Goal: Task Accomplishment & Management: Manage account settings

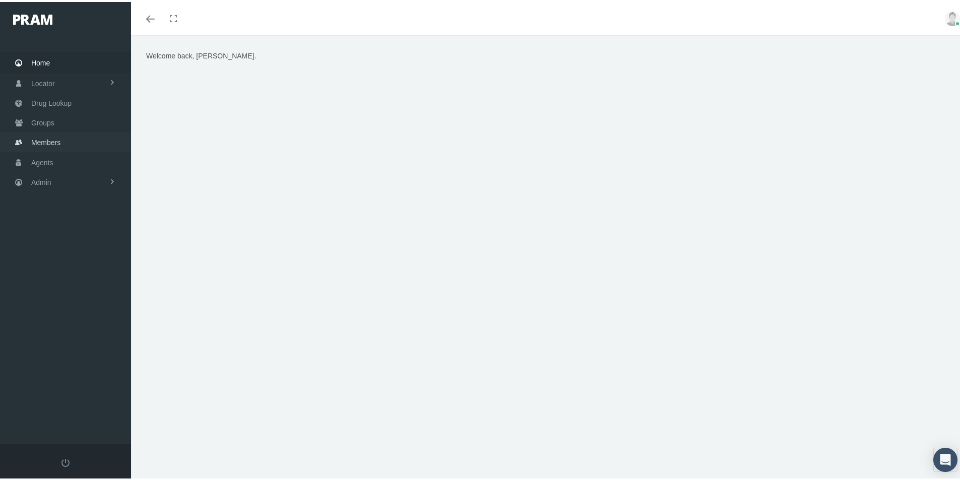
click at [48, 142] on span "Members" at bounding box center [45, 140] width 29 height 19
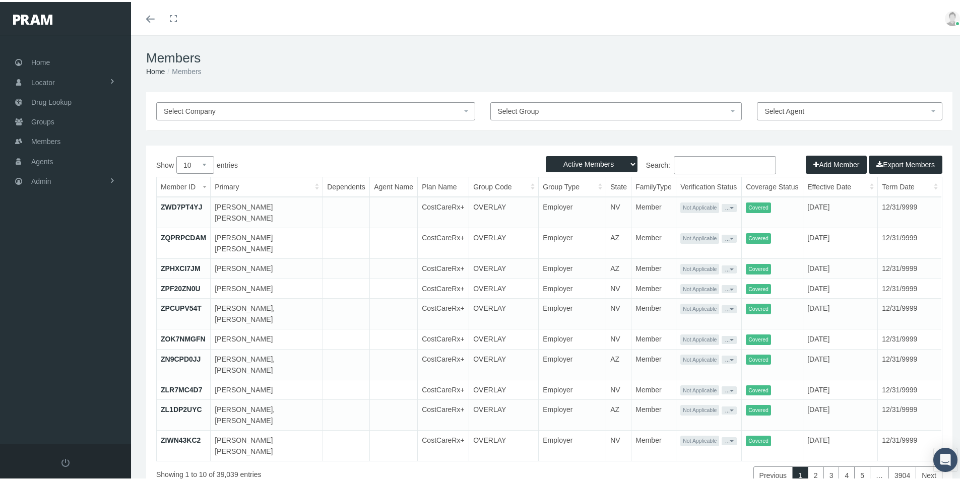
click at [675, 166] on input "Search:" at bounding box center [725, 163] width 102 height 18
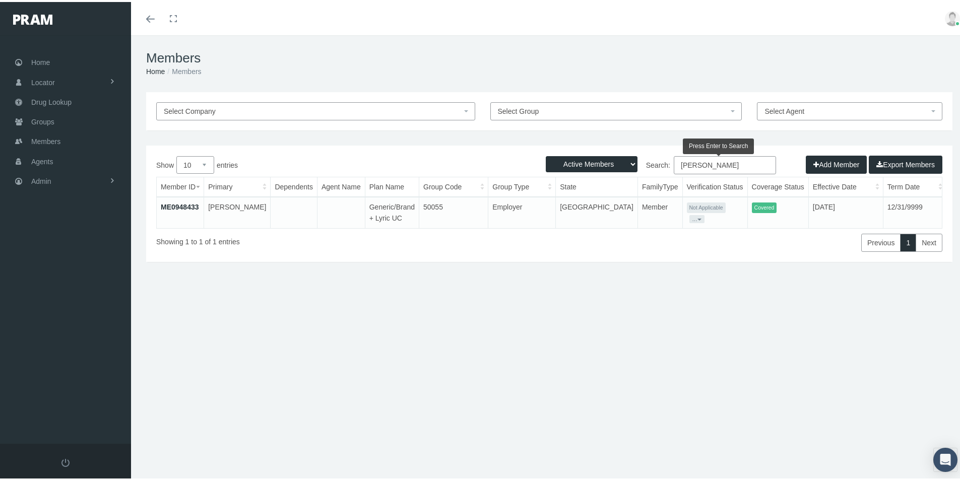
type input "samuel tuchenhagen"
click at [186, 199] on td "ME0948433" at bounding box center [180, 210] width 47 height 31
click at [181, 206] on link "ME0948433" at bounding box center [180, 205] width 38 height 8
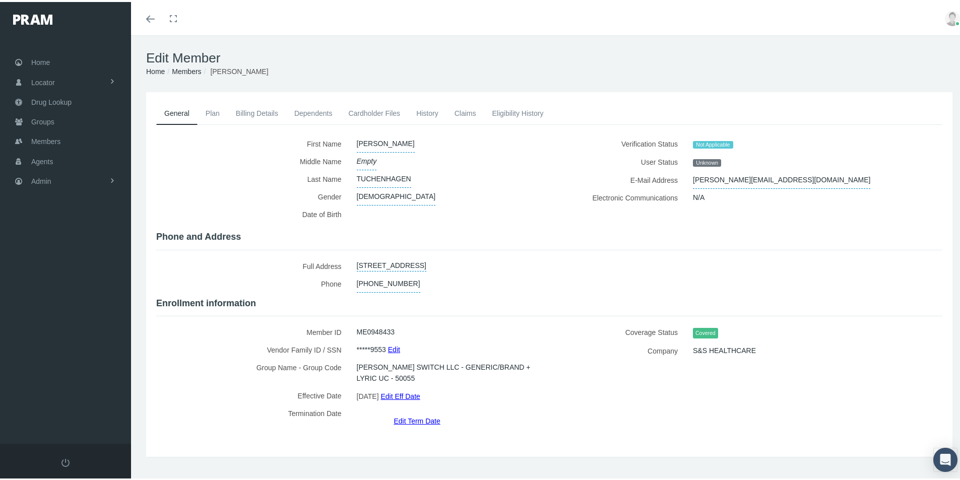
click at [510, 113] on link "Eligibility History" at bounding box center [518, 111] width 68 height 22
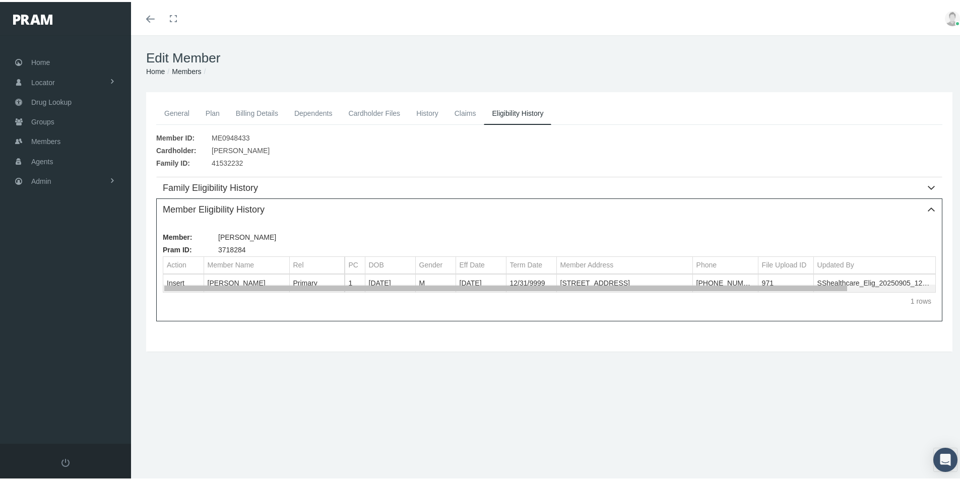
drag, startPoint x: 599, startPoint y: 286, endPoint x: 498, endPoint y: 286, distance: 100.8
click at [502, 286] on body "Toggle Fullscreen Toggle navigation Toggle menubar Toggle fullscreen Profile Lo…" at bounding box center [483, 240] width 967 height 480
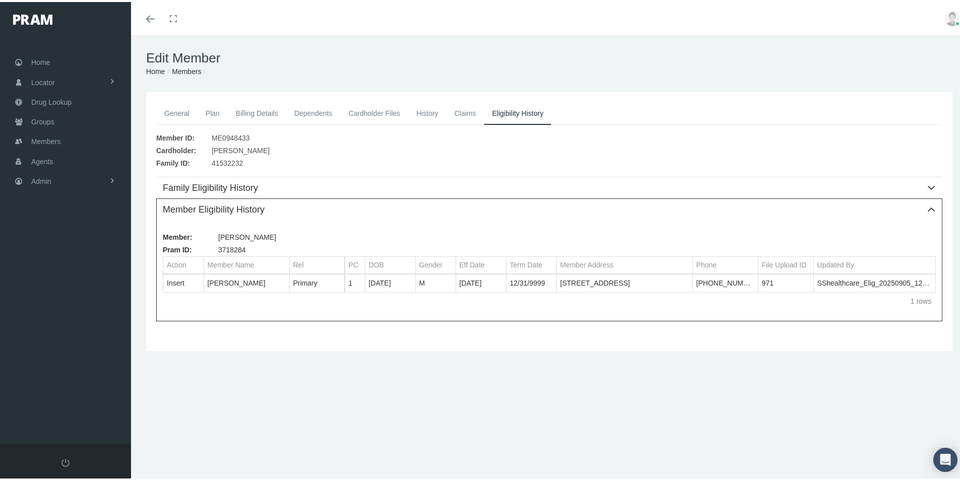
click at [428, 110] on link "History" at bounding box center [427, 111] width 38 height 22
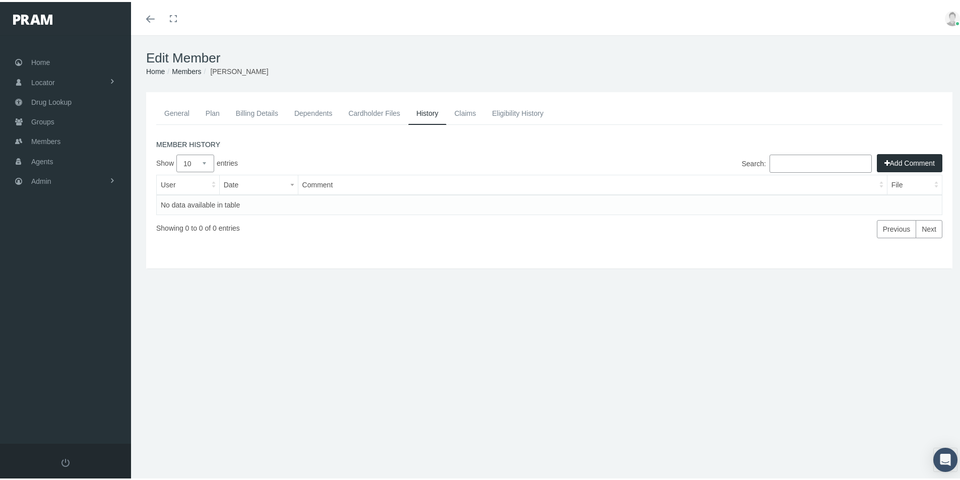
click at [176, 113] on link "General" at bounding box center [176, 111] width 41 height 22
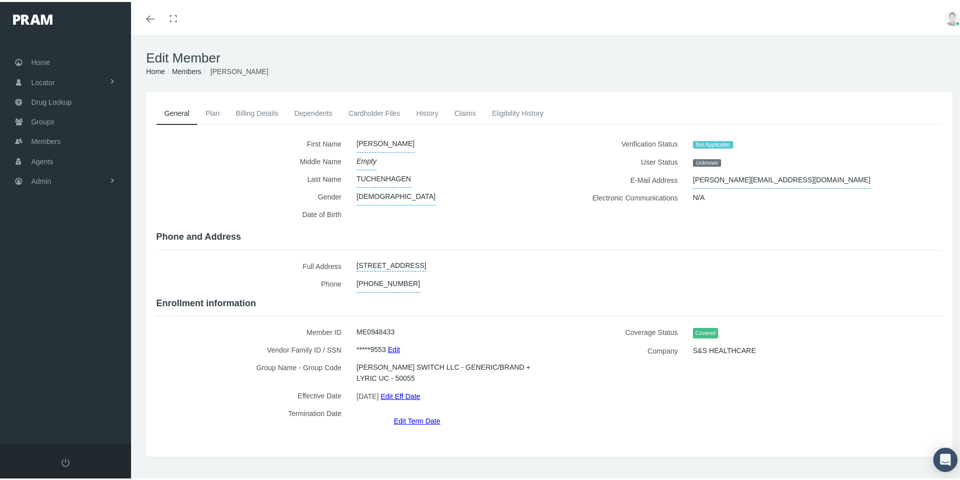
click at [513, 111] on link "Eligibility History" at bounding box center [518, 111] width 68 height 22
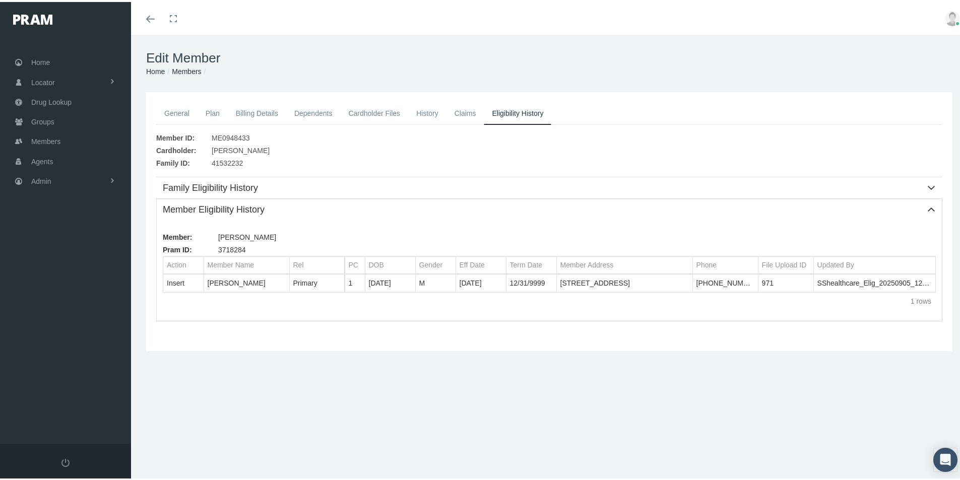
click at [174, 113] on link "General" at bounding box center [176, 111] width 41 height 22
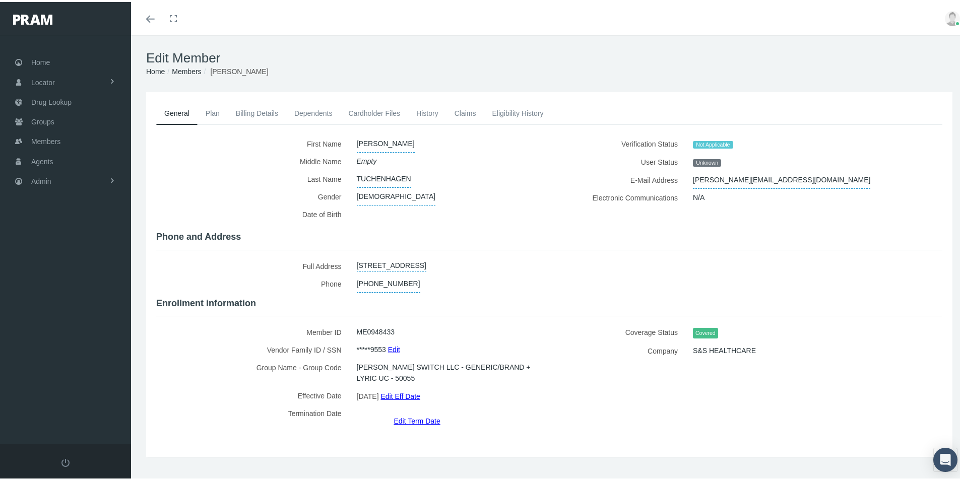
click at [428, 114] on link "History" at bounding box center [427, 111] width 38 height 22
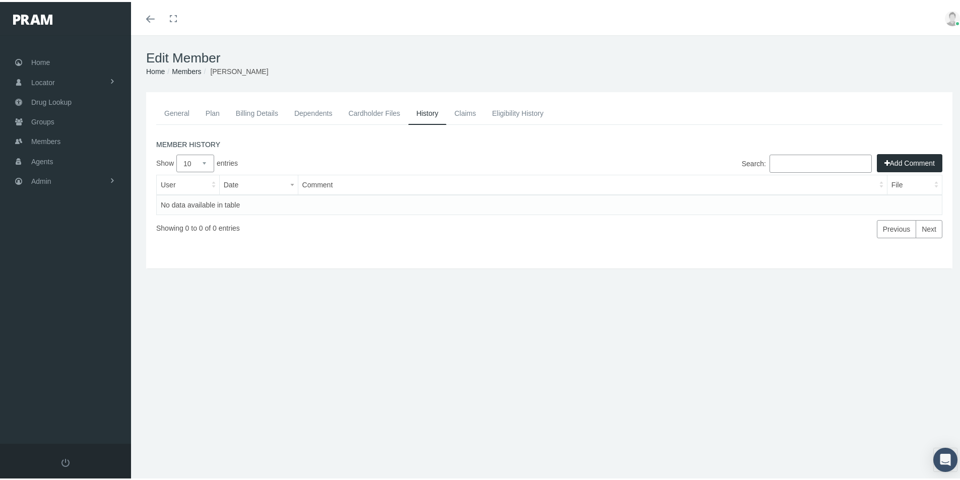
click at [503, 112] on link "Eligibility History" at bounding box center [518, 111] width 68 height 22
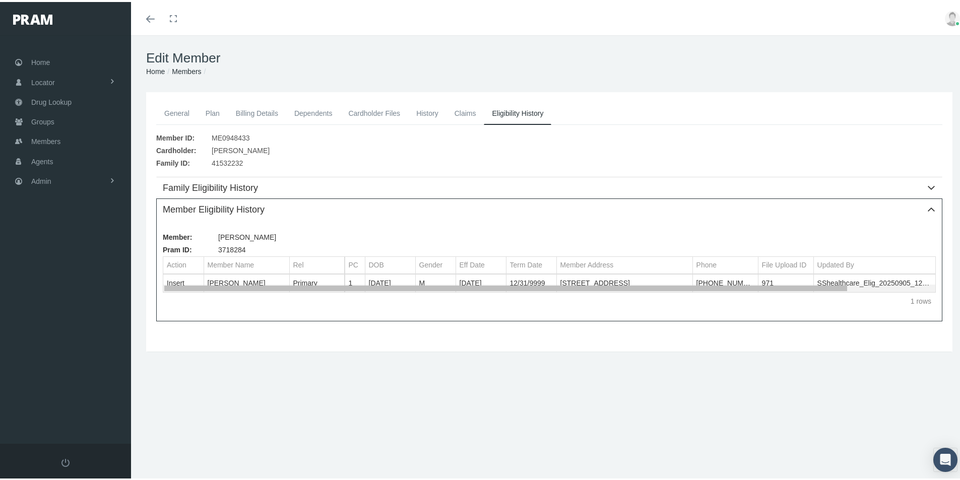
drag, startPoint x: 778, startPoint y: 287, endPoint x: 422, endPoint y: 249, distance: 358.2
click at [504, 271] on body "Toggle Fullscreen Toggle navigation Toggle menubar Toggle fullscreen Profile Lo…" at bounding box center [483, 240] width 967 height 480
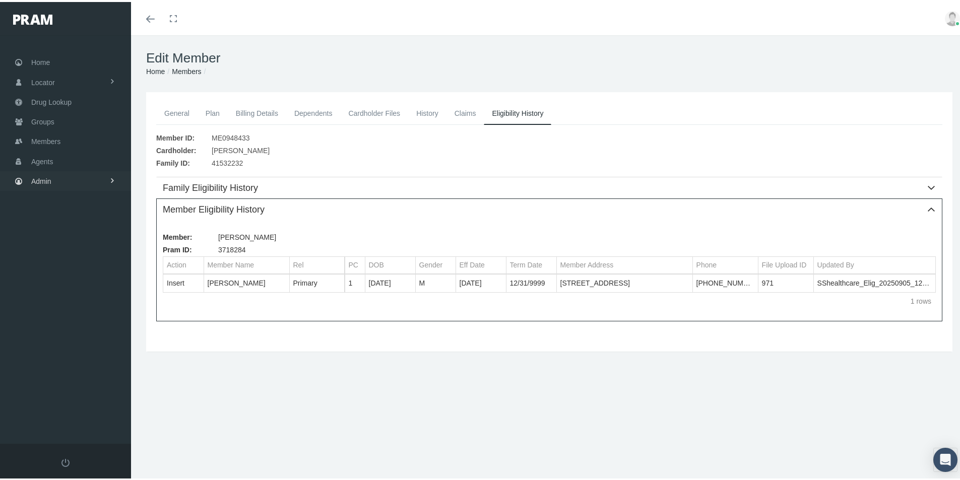
click at [36, 181] on span "Admin" at bounding box center [41, 179] width 20 height 19
click at [54, 352] on span "Eligibility File Uploads" at bounding box center [75, 349] width 69 height 17
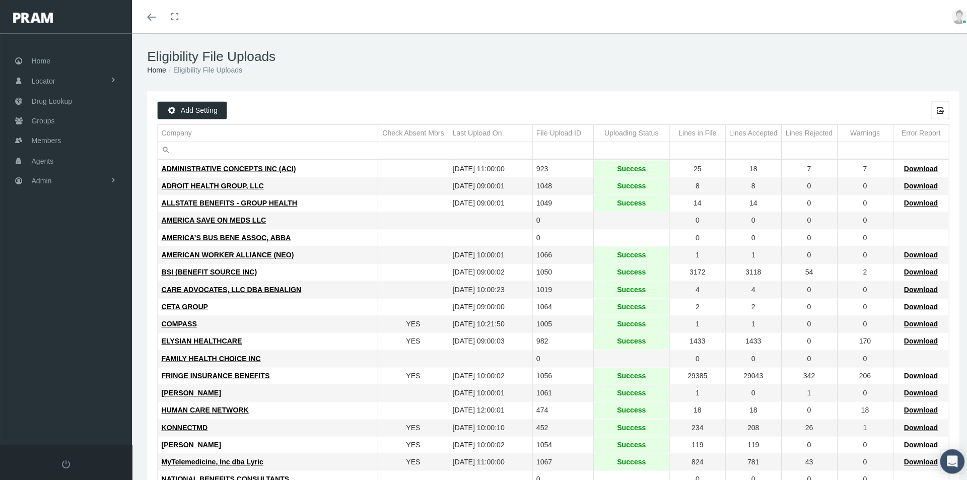
scroll to position [151, 0]
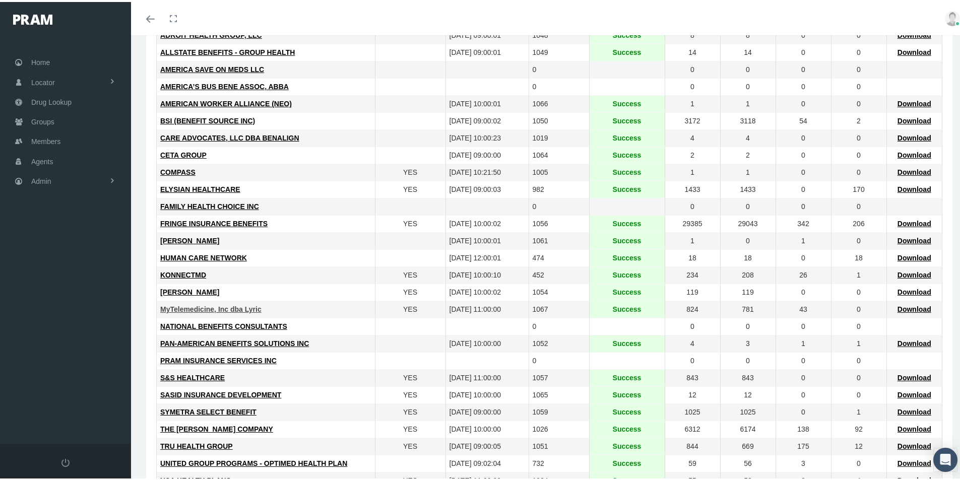
click at [192, 308] on span "MyTelemedicine, Inc dba Lyric" at bounding box center [210, 307] width 101 height 8
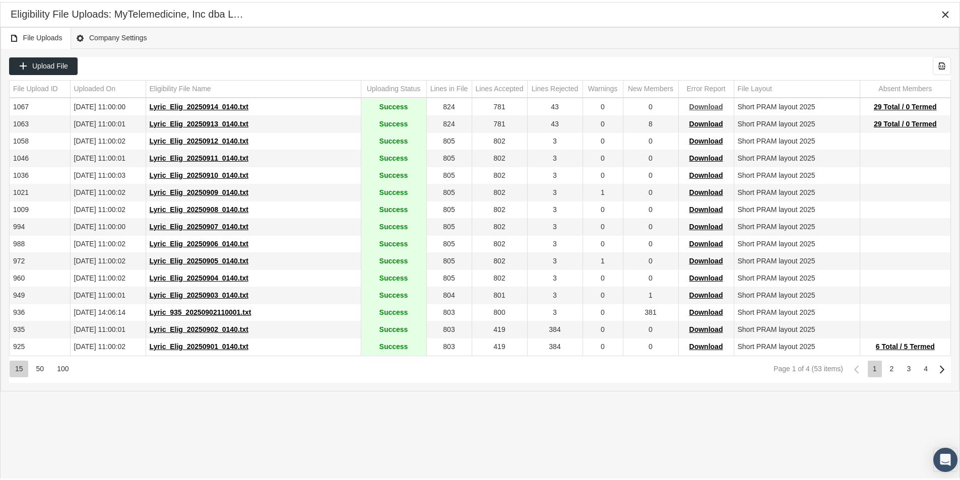
click at [707, 105] on span "Download" at bounding box center [706, 105] width 34 height 8
click at [884, 103] on span "29 Total / 0 Termed" at bounding box center [905, 105] width 63 height 8
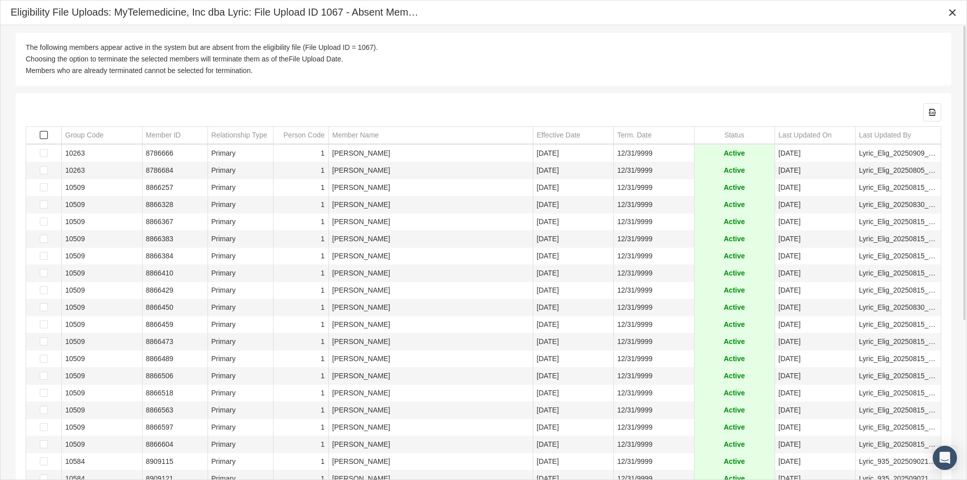
click at [44, 134] on span "Select all" at bounding box center [44, 135] width 8 height 8
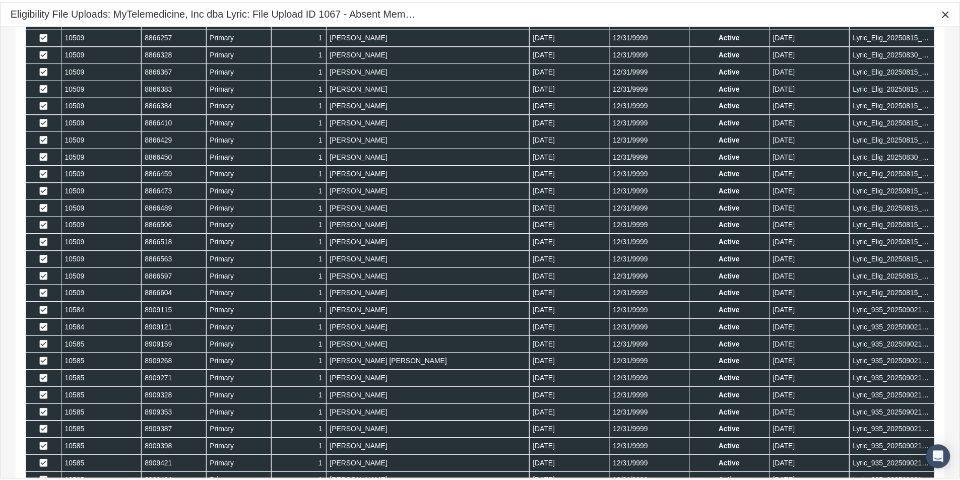
scroll to position [244, 0]
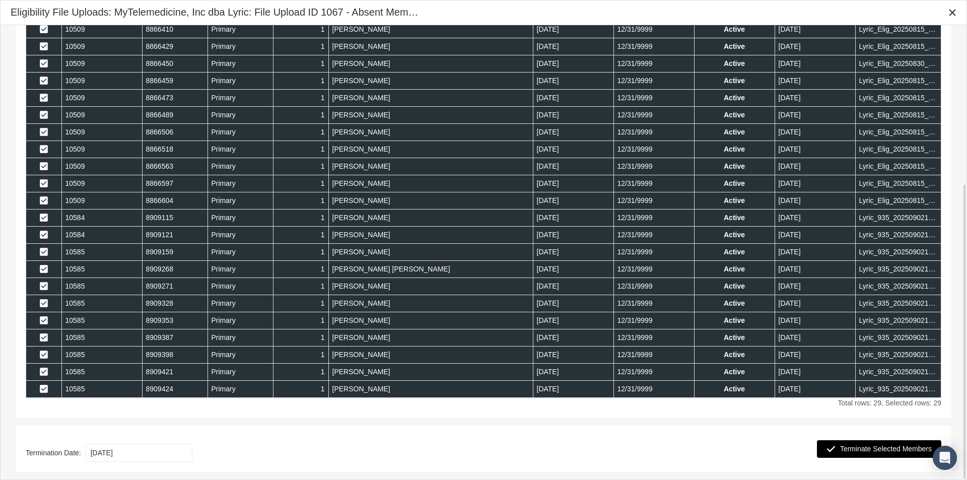
click at [871, 450] on span "Terminate Selected Members" at bounding box center [886, 449] width 92 height 8
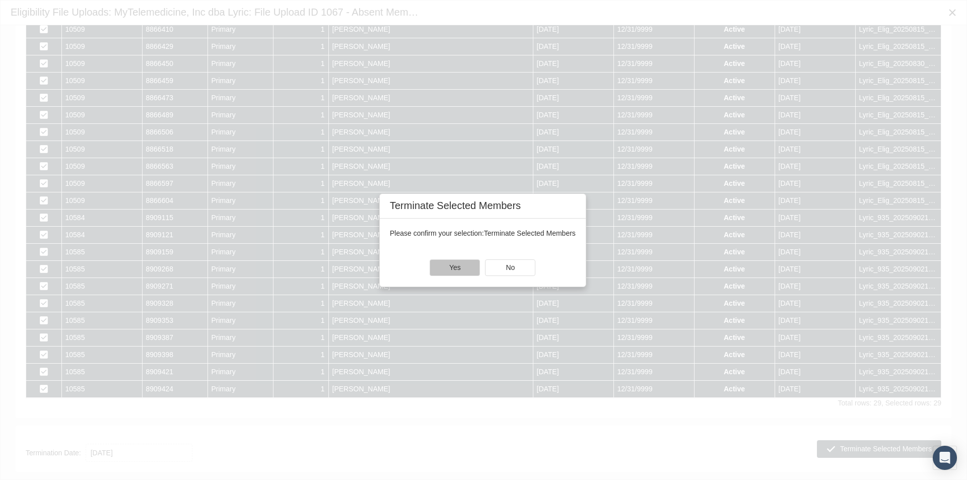
click at [466, 272] on div "Yes" at bounding box center [454, 268] width 49 height 16
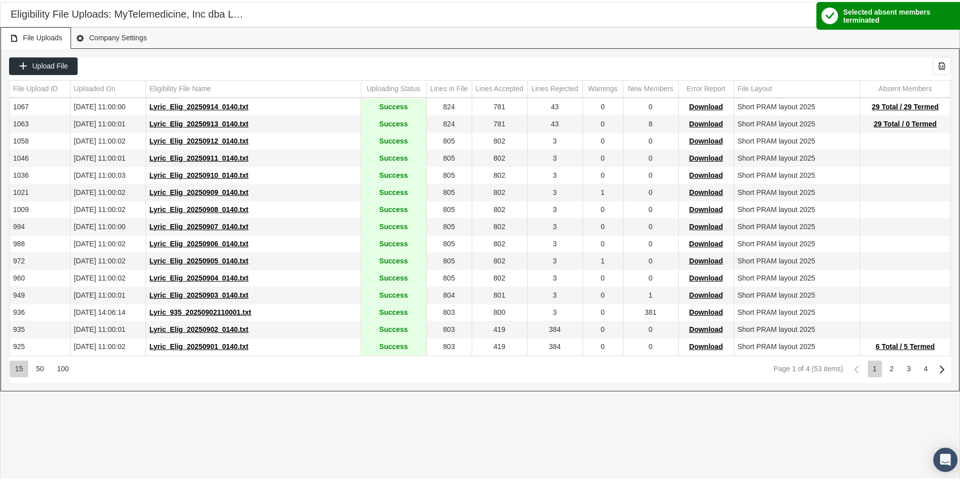
click at [908, 36] on div "File Uploads Company Settings" at bounding box center [480, 36] width 959 height 22
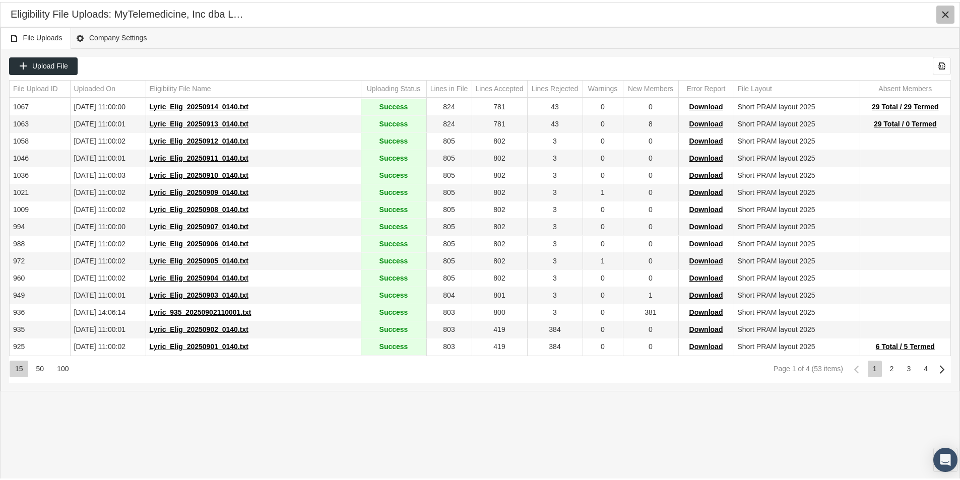
click at [943, 12] on icon "Close" at bounding box center [945, 12] width 9 height 9
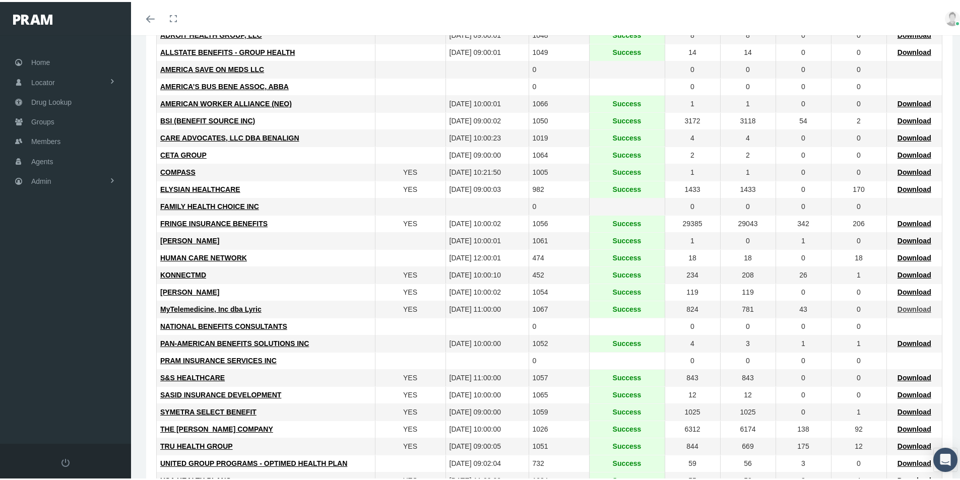
click at [904, 307] on span "Download" at bounding box center [914, 307] width 34 height 8
click at [341, 423] on div "THE LOOMIS COMPANY" at bounding box center [265, 428] width 211 height 10
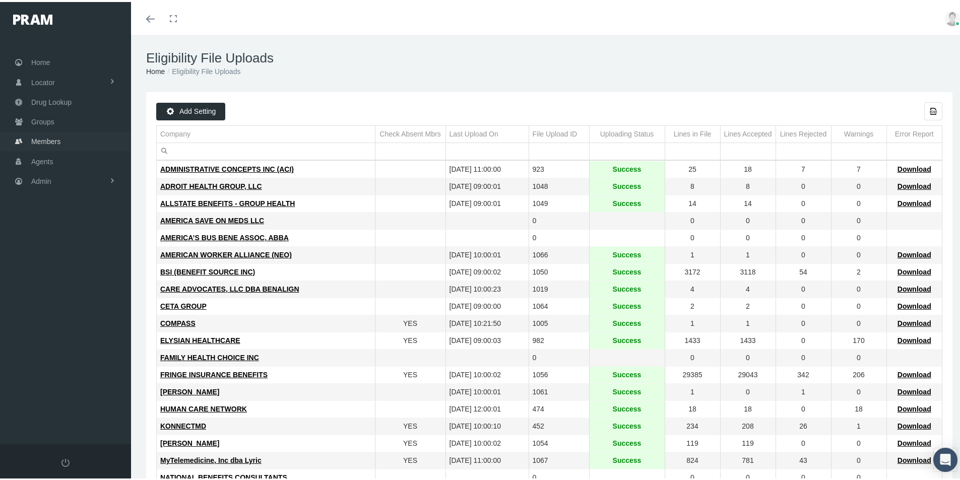
click at [39, 141] on span "Members" at bounding box center [45, 139] width 29 height 19
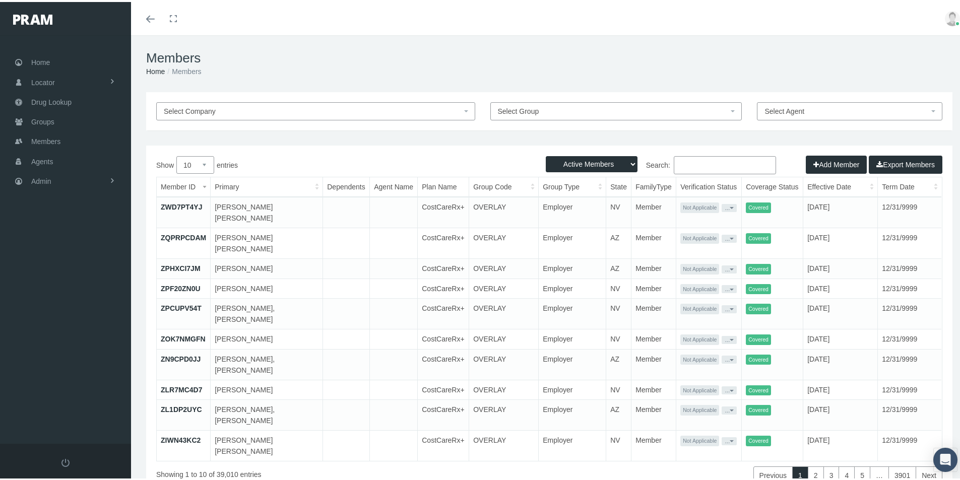
click at [680, 165] on input "Search:" at bounding box center [725, 163] width 102 height 18
paste input "041257857"
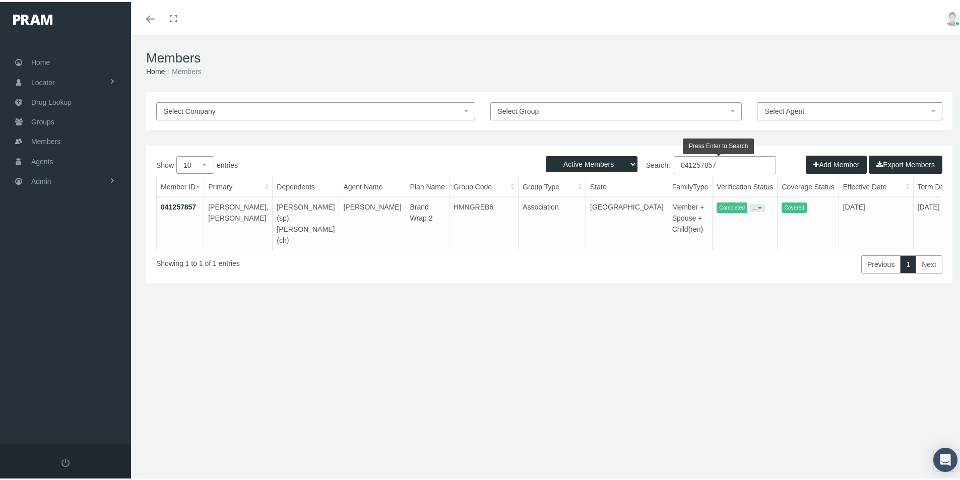
type input "041257857"
click at [173, 200] on td "041257857" at bounding box center [180, 221] width 47 height 53
click at [177, 205] on link "041257857" at bounding box center [178, 205] width 35 height 8
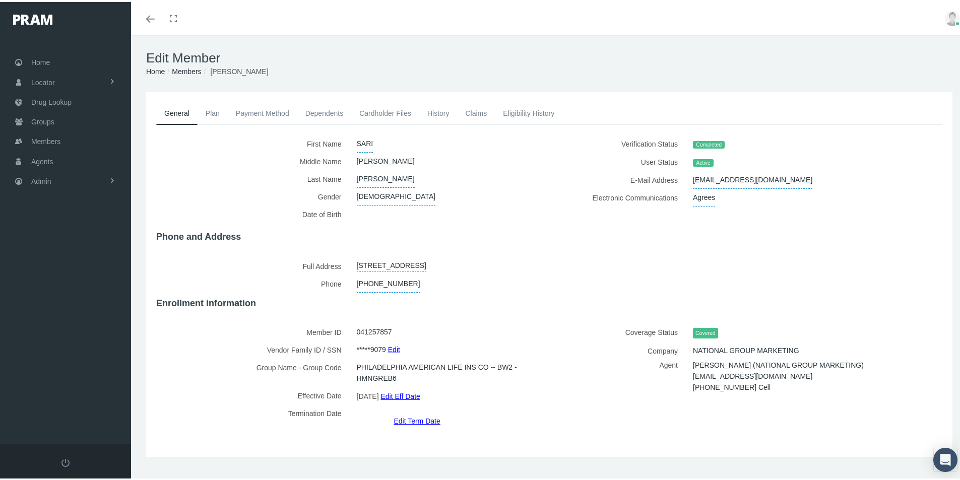
click at [309, 113] on link "Dependents" at bounding box center [324, 111] width 54 height 22
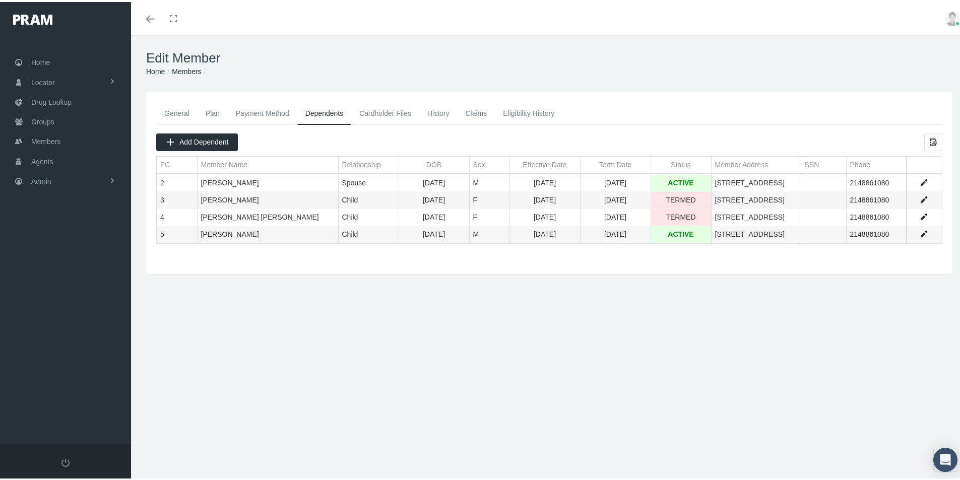
click at [469, 111] on link "Claims" at bounding box center [476, 111] width 38 height 22
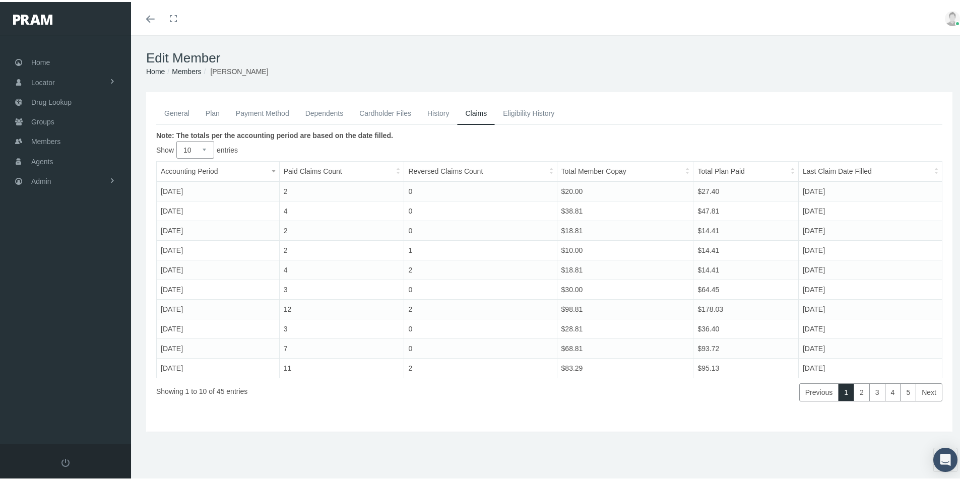
click at [173, 111] on link "General" at bounding box center [176, 111] width 41 height 22
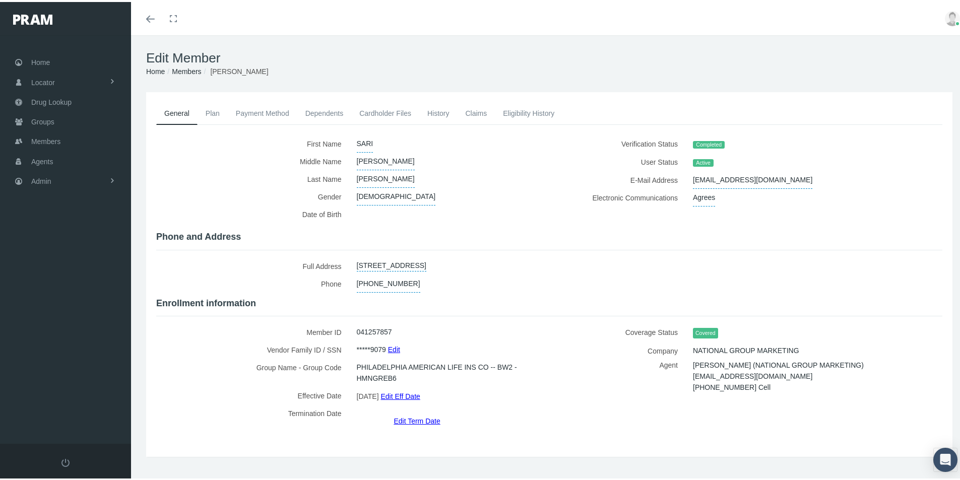
click at [324, 111] on link "Dependents" at bounding box center [324, 111] width 54 height 22
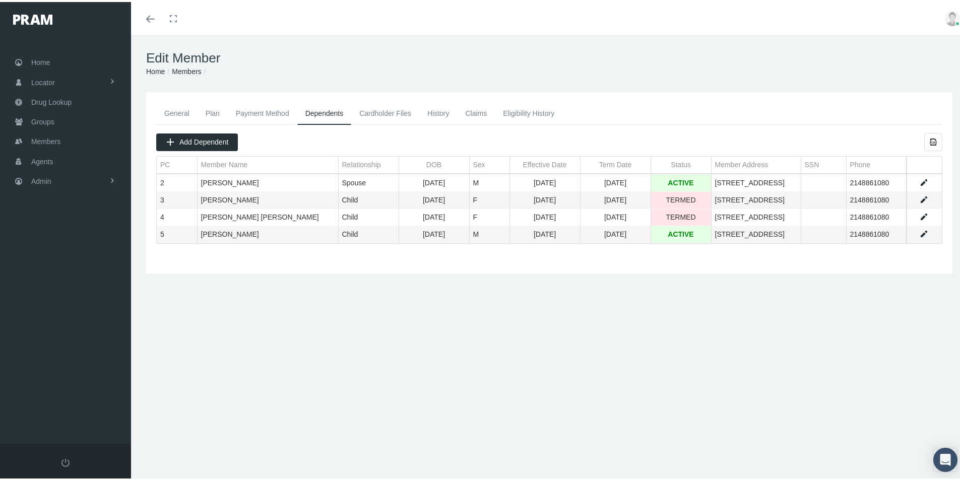
click at [919, 232] on link "Data grid" at bounding box center [923, 232] width 9 height 9
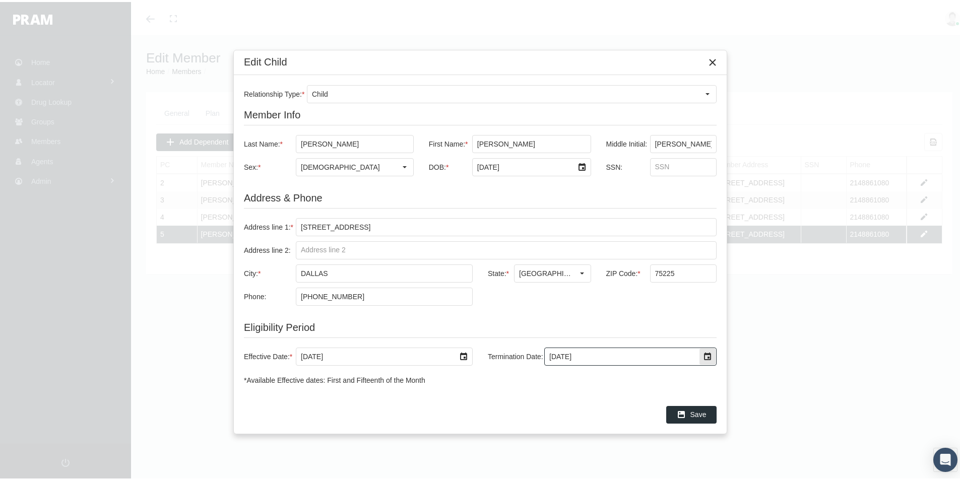
drag, startPoint x: 589, startPoint y: 355, endPoint x: 530, endPoint y: 377, distance: 63.0
click at [525, 365] on div "Effective Date: * 10/1/2019 Termination Date: 12/31/2039" at bounding box center [480, 355] width 473 height 38
type input "8/31/2025"
click at [698, 415] on span "Save" at bounding box center [698, 413] width 16 height 8
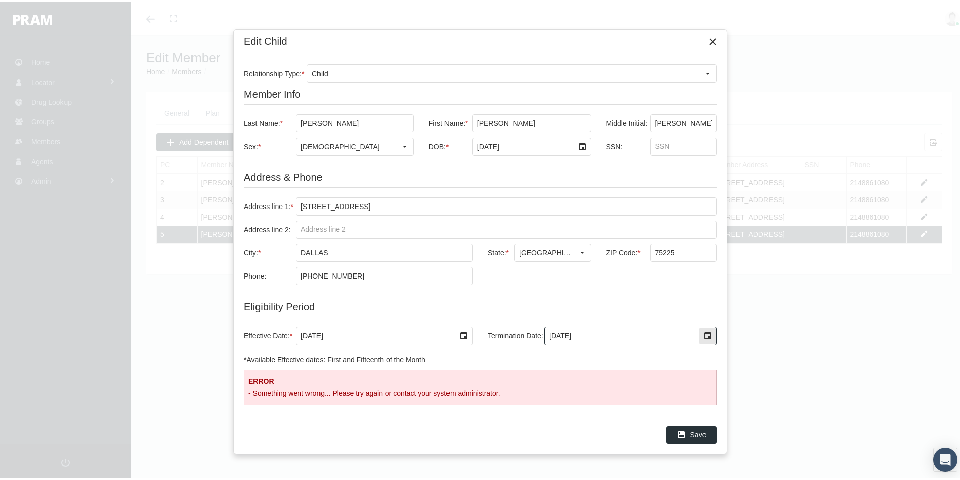
drag, startPoint x: 582, startPoint y: 333, endPoint x: 490, endPoint y: 389, distance: 107.4
click at [506, 353] on div "Effective Date: * 10/1/2019 Termination Date: 8/31/2025" at bounding box center [480, 334] width 473 height 38
click at [574, 356] on div "*Available Effective dates: First and Fifteenth of the Month" at bounding box center [480, 358] width 473 height 10
drag, startPoint x: 587, startPoint y: 334, endPoint x: 526, endPoint y: 334, distance: 61.5
click at [529, 333] on div "Termination Date: 8/31/2025" at bounding box center [598, 334] width 236 height 18
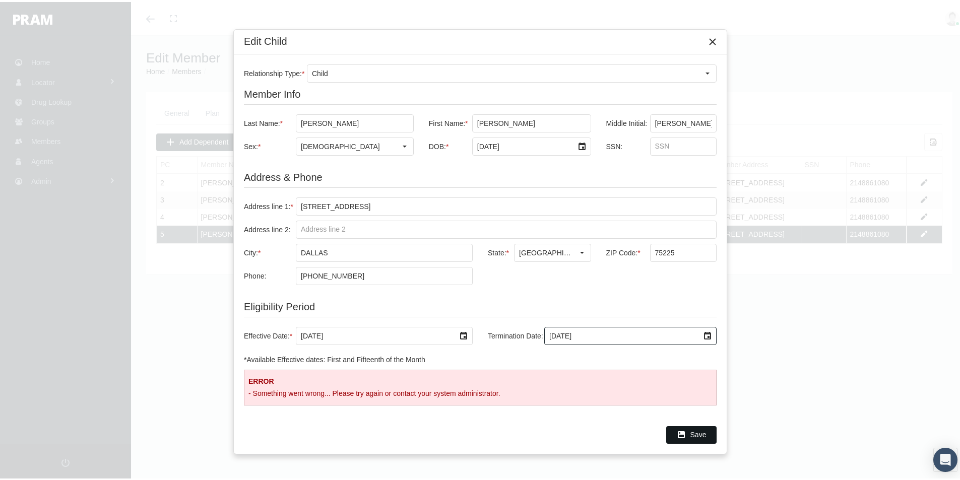
type input "9/15/2025"
click at [700, 433] on span "Save" at bounding box center [698, 433] width 16 height 8
click at [693, 433] on span "Save" at bounding box center [698, 433] width 16 height 8
click at [710, 42] on icon "Close" at bounding box center [712, 39] width 9 height 9
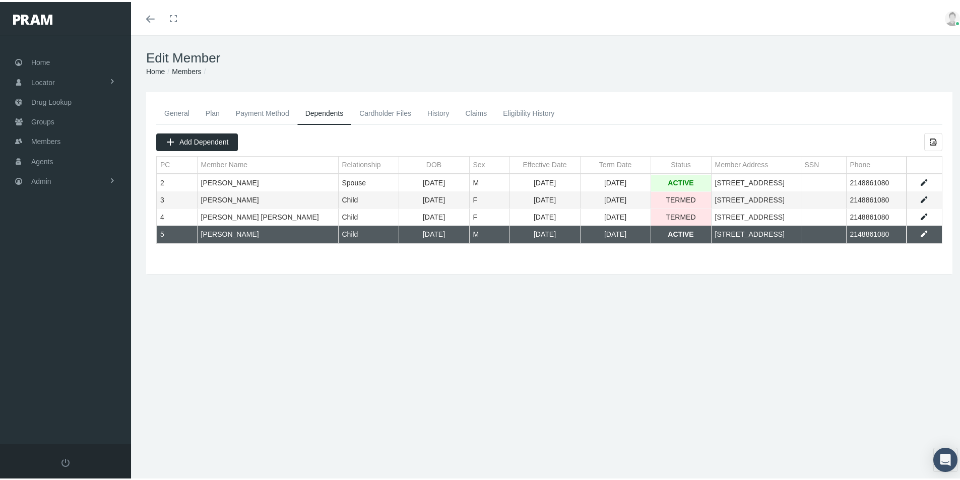
click at [421, 325] on div "General Plan Payment Method Dependents Cardholder Files History" at bounding box center [549, 216] width 836 height 252
click at [172, 111] on link "General" at bounding box center [176, 111] width 41 height 22
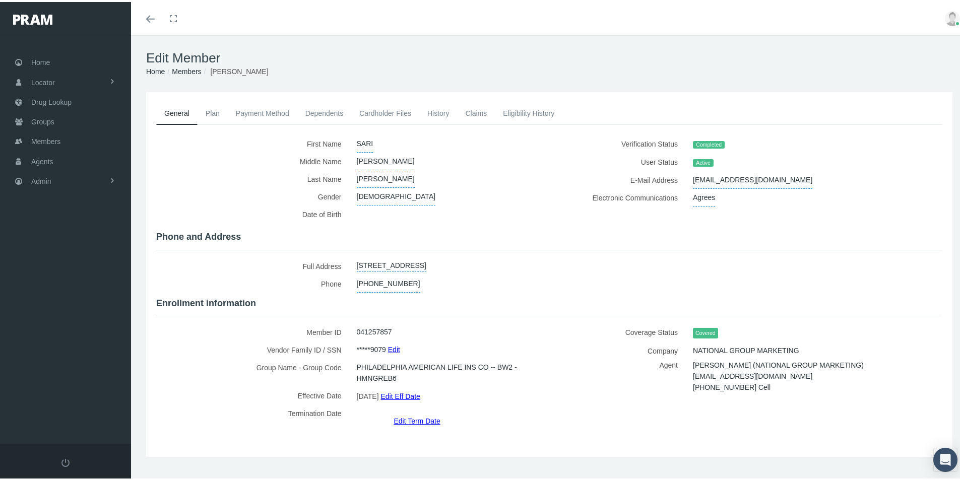
click at [326, 108] on link "Dependents" at bounding box center [324, 111] width 54 height 22
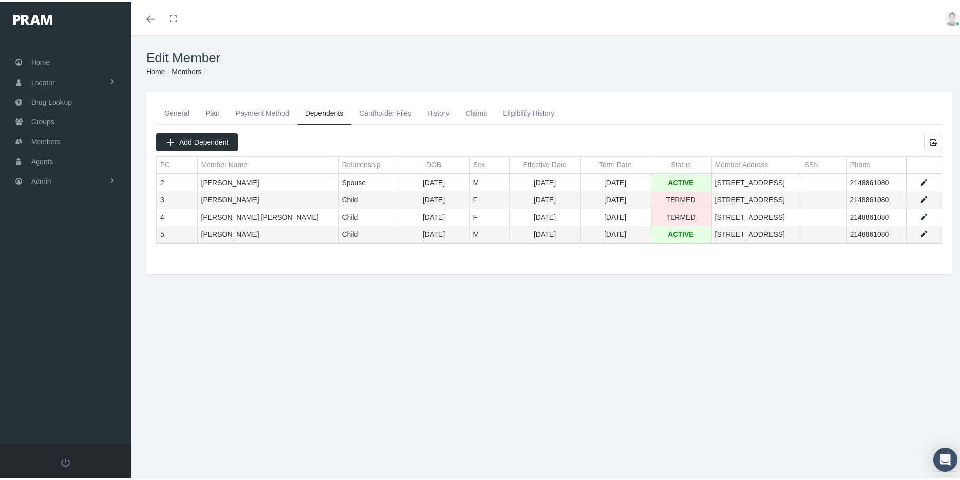
click at [919, 232] on link "Data grid" at bounding box center [923, 232] width 9 height 9
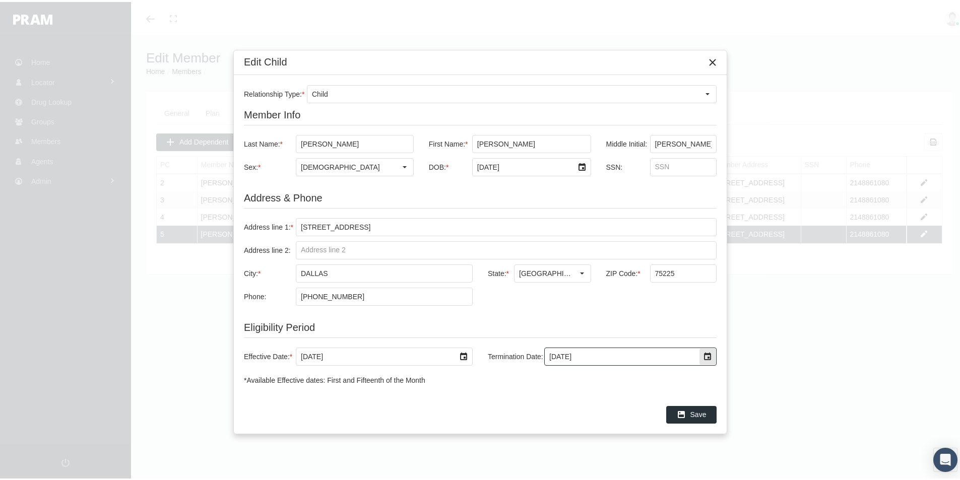
drag, startPoint x: 591, startPoint y: 357, endPoint x: 503, endPoint y: 409, distance: 101.9
click at [510, 375] on div "Relationship Type: * Child Member Info Last Name: * MOORE First Name: * JAMES M…" at bounding box center [480, 233] width 493 height 320
type input "8/31/2025"
click at [698, 414] on span "Save" at bounding box center [698, 413] width 16 height 8
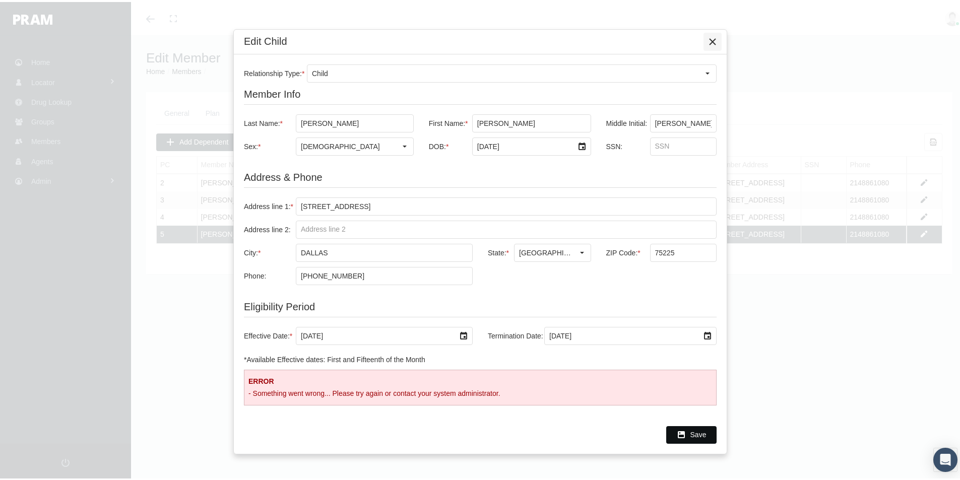
click at [714, 40] on icon "Close" at bounding box center [712, 39] width 9 height 9
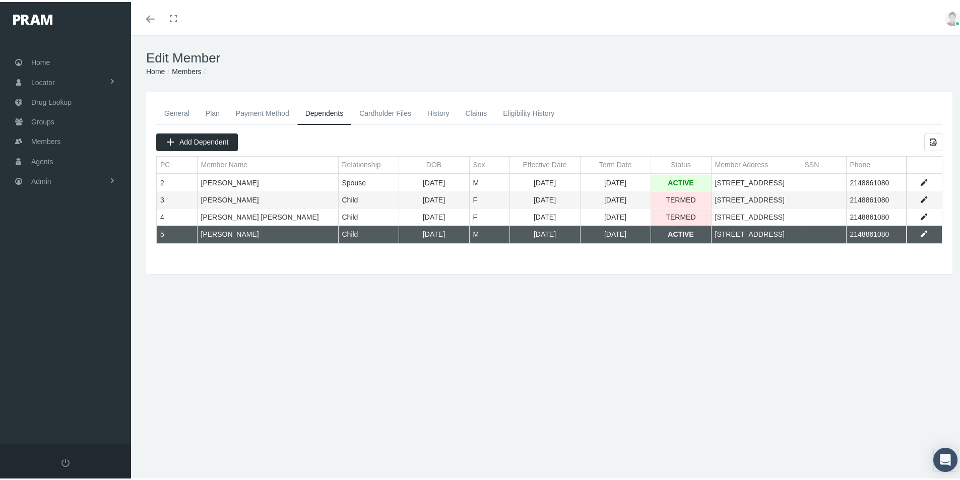
click at [183, 68] on link "Members" at bounding box center [186, 69] width 29 height 8
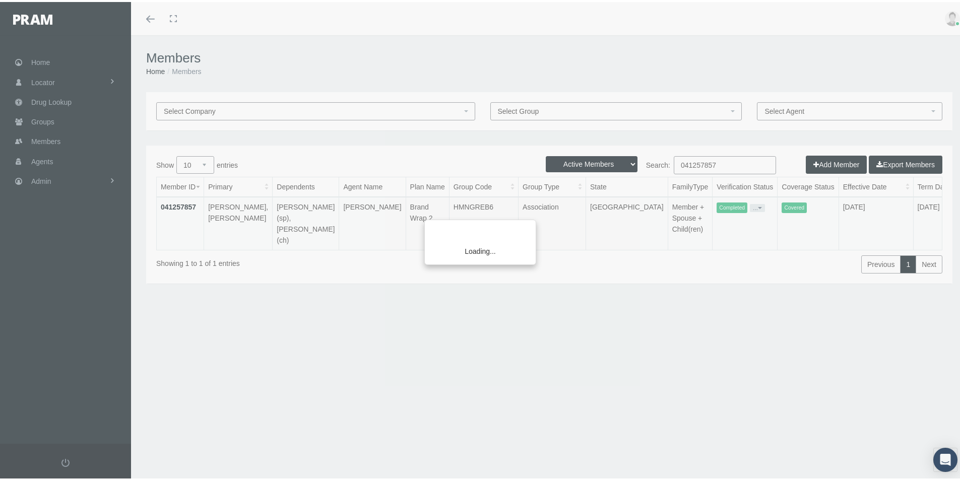
click at [718, 162] on input "041257857" at bounding box center [725, 163] width 102 height 18
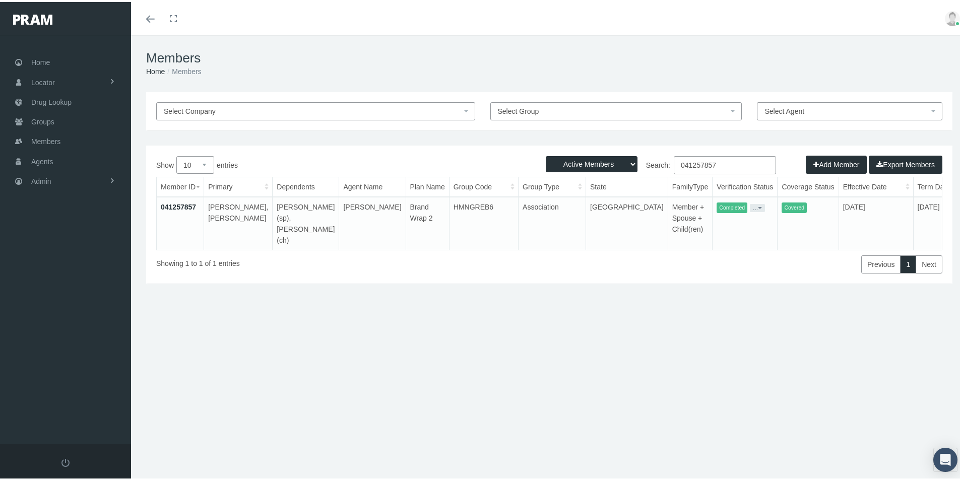
drag, startPoint x: 717, startPoint y: 162, endPoint x: 669, endPoint y: 217, distance: 73.1
click at [639, 182] on div "Show 10 25 50 100 entries Search: 041257857 Member ID Primary Dependents Agent …" at bounding box center [549, 212] width 786 height 117
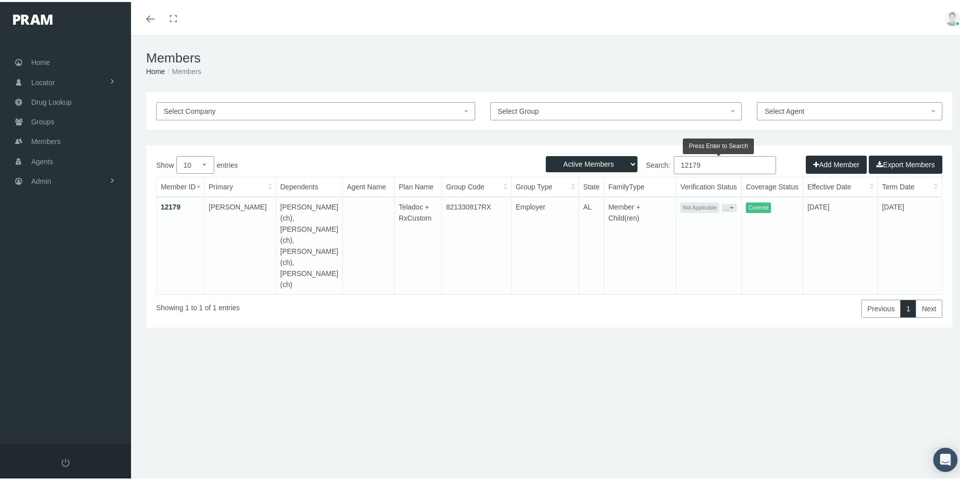
type input "12179"
click at [169, 204] on link "12179" at bounding box center [171, 205] width 20 height 8
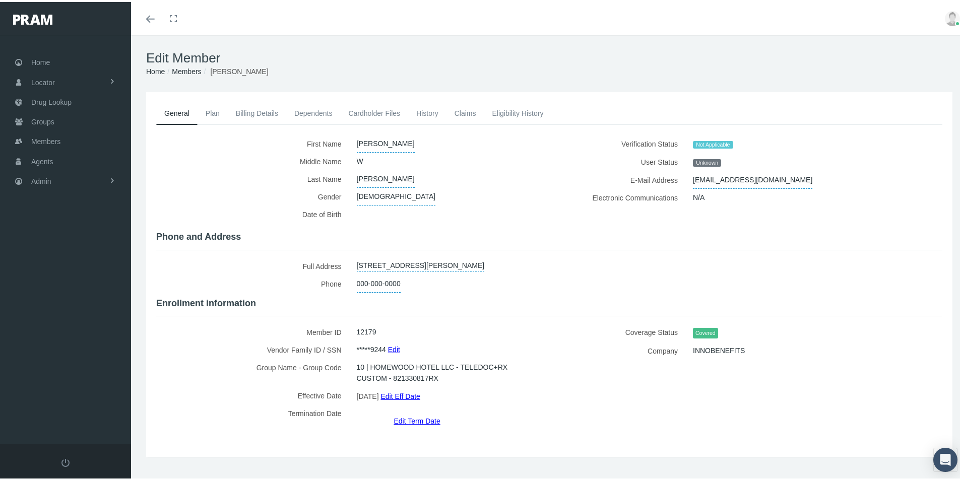
click at [299, 110] on link "Dependents" at bounding box center [313, 111] width 54 height 22
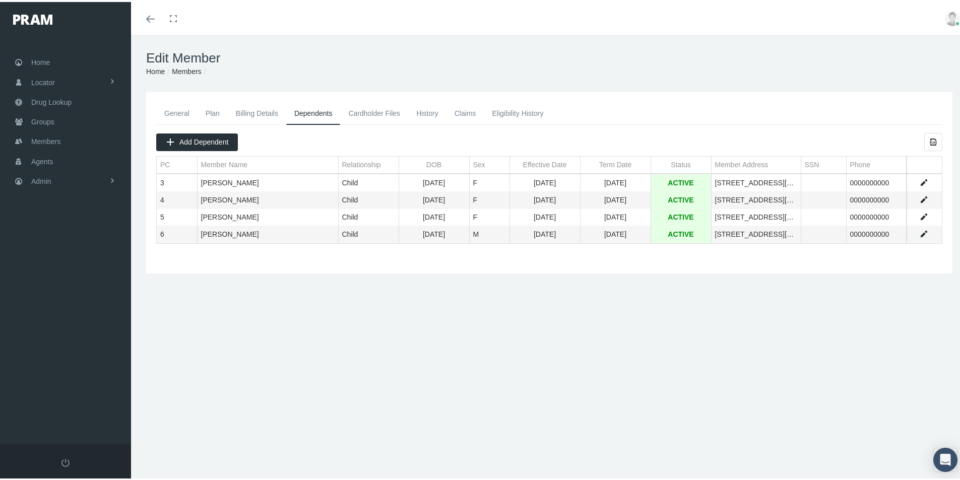
click at [917, 176] on td "Data grid" at bounding box center [923, 181] width 35 height 17
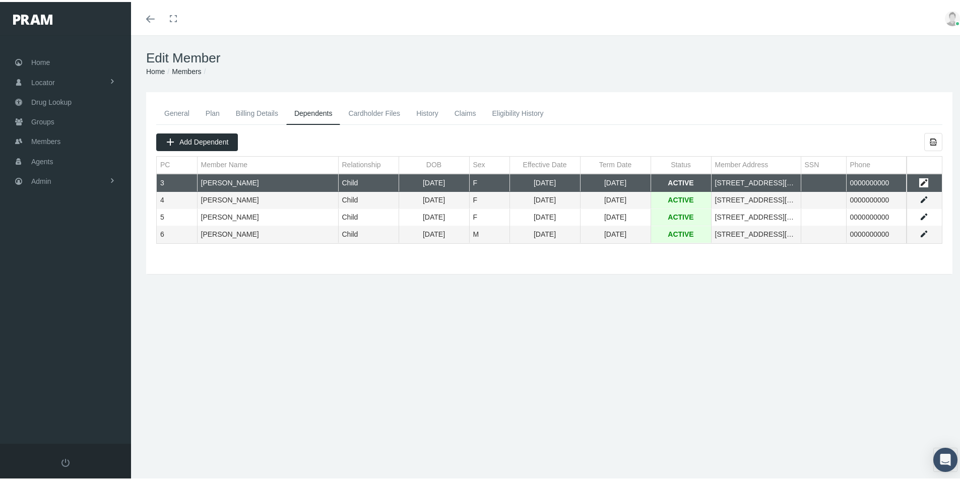
click at [919, 178] on link "Data grid" at bounding box center [923, 180] width 9 height 9
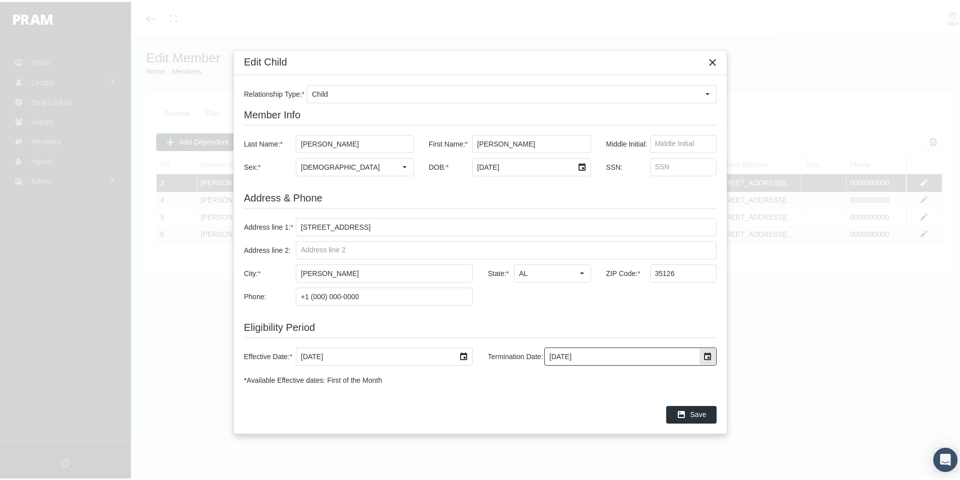
drag, startPoint x: 590, startPoint y: 353, endPoint x: 497, endPoint y: 382, distance: 97.4
click at [499, 375] on div "Relationship Type: * Child Member Info Last Name: * MARDIS First Name: * SABRIN…" at bounding box center [480, 233] width 493 height 320
type input "8/31/2025"
click at [699, 413] on span "Save" at bounding box center [698, 413] width 16 height 8
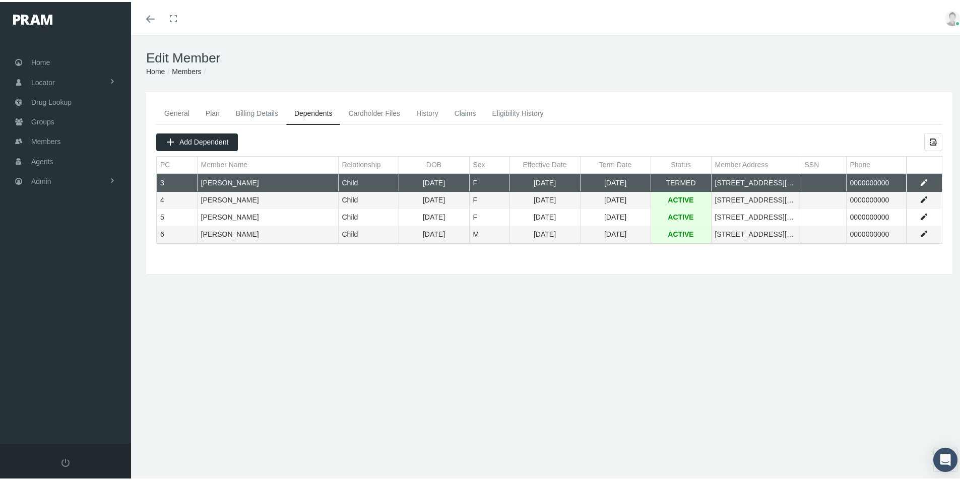
click at [187, 66] on link "Members" at bounding box center [186, 69] width 29 height 8
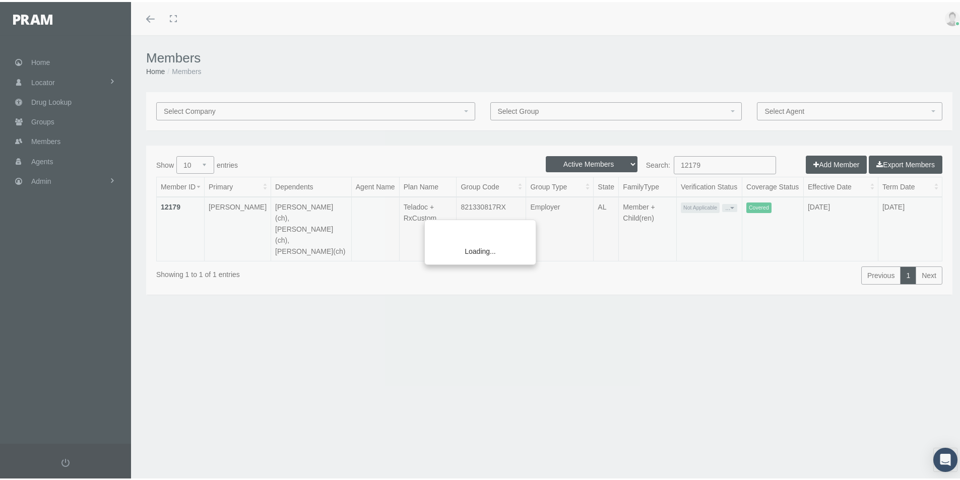
click at [701, 161] on div "Loading..." at bounding box center [480, 240] width 960 height 480
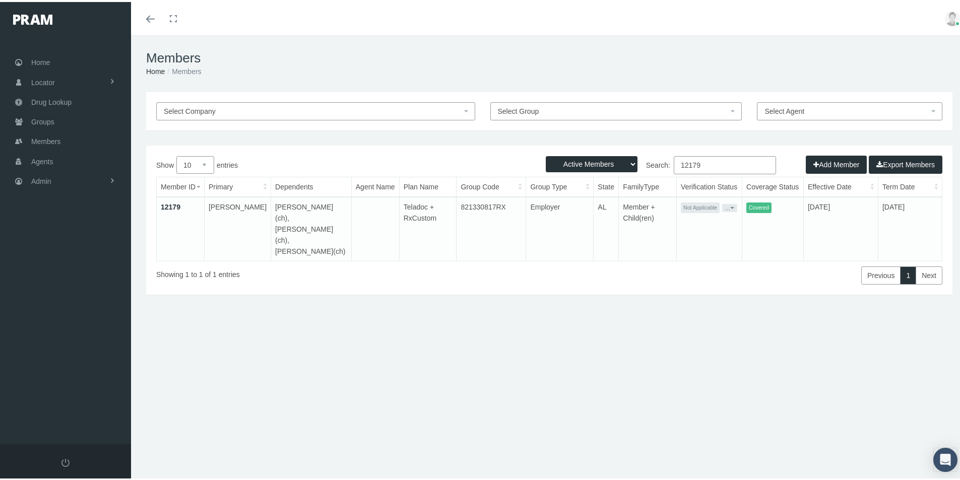
drag, startPoint x: 701, startPoint y: 165, endPoint x: 637, endPoint y: 183, distance: 66.5
click at [642, 176] on div "Show 10 25 50 100 entries Search: 12179 Member ID Primary Dependents Agent Name…" at bounding box center [549, 218] width 786 height 128
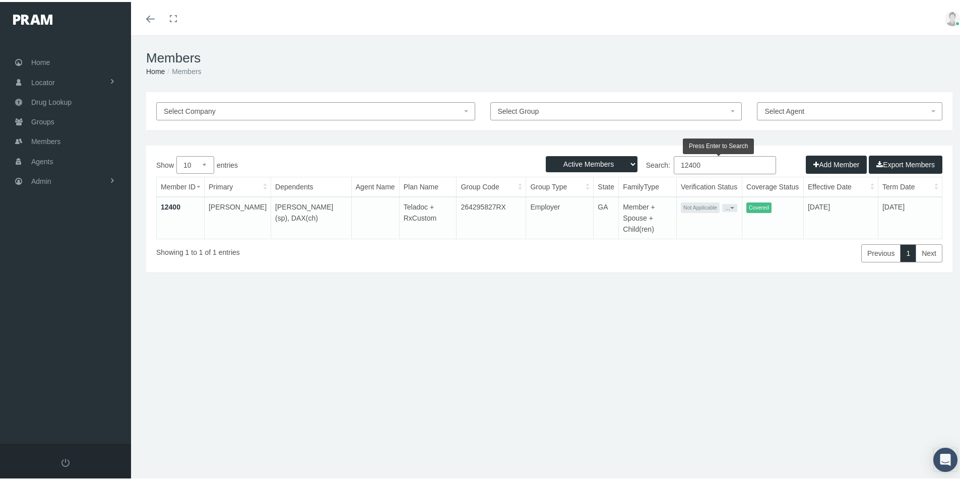
type input "12400"
click at [172, 205] on link "12400" at bounding box center [171, 205] width 20 height 8
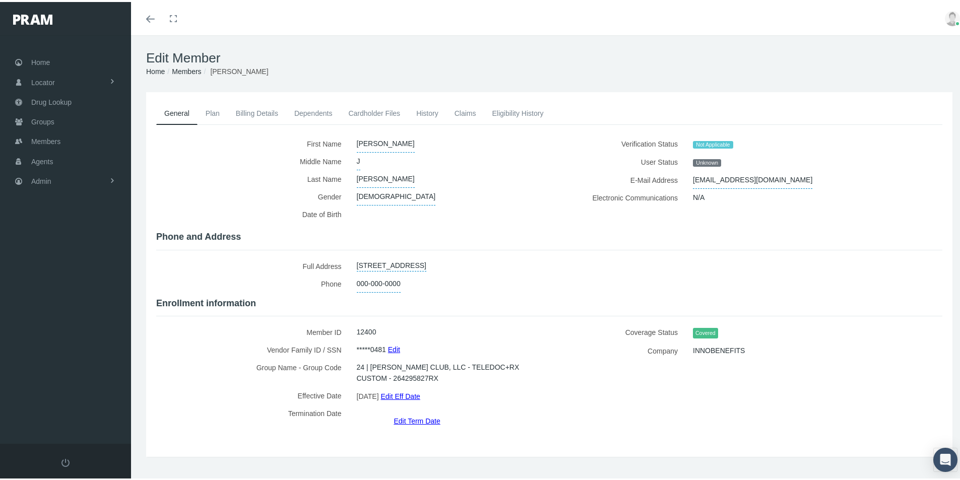
click at [313, 113] on link "Dependents" at bounding box center [313, 111] width 54 height 22
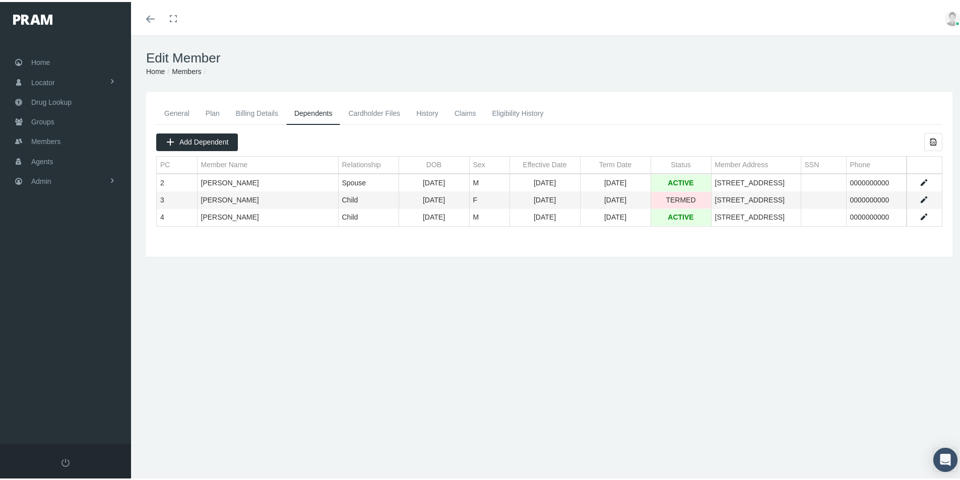
click at [919, 213] on link "Data grid" at bounding box center [923, 215] width 9 height 9
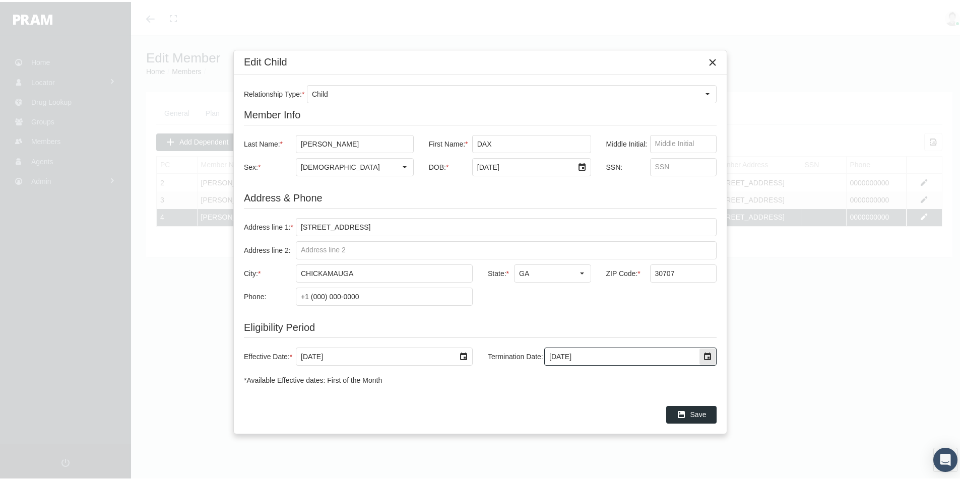
drag, startPoint x: 590, startPoint y: 357, endPoint x: 523, endPoint y: 370, distance: 68.2
click at [523, 367] on div "Effective Date: * 1/1/2023 Termination Date: 12/31/2039" at bounding box center [480, 355] width 473 height 38
type input "[DATE]"
click at [700, 413] on span "Save" at bounding box center [698, 413] width 16 height 8
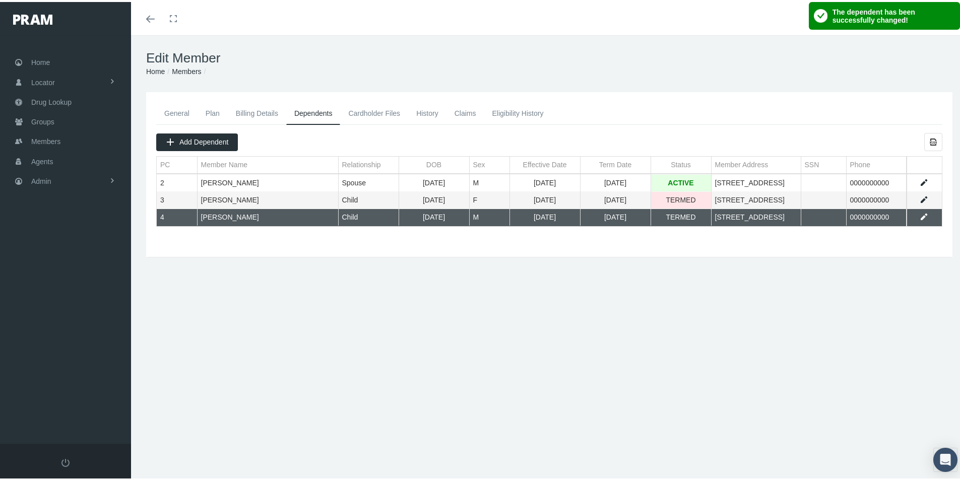
click at [616, 232] on div "General Plan Billing Details Dependents Cardholder Files History" at bounding box center [549, 172] width 811 height 145
click at [184, 67] on link "Members" at bounding box center [186, 69] width 29 height 8
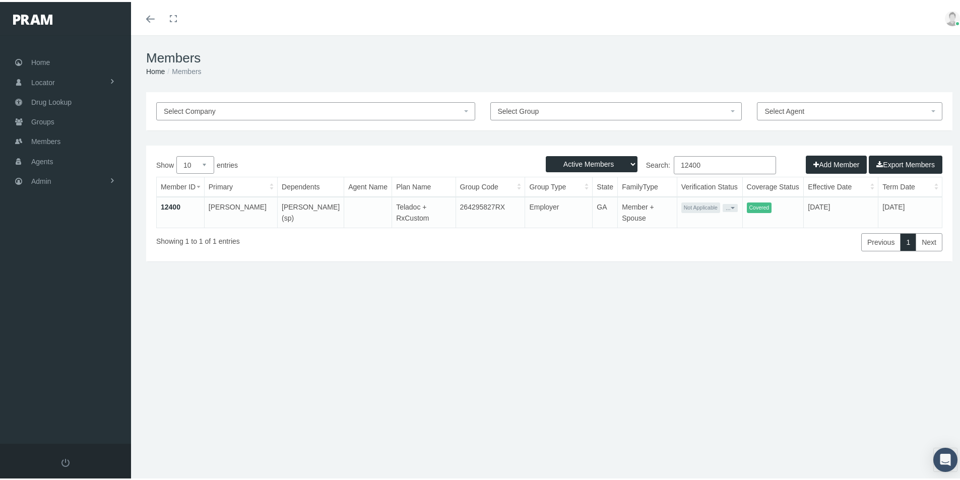
drag, startPoint x: 699, startPoint y: 162, endPoint x: 680, endPoint y: 167, distance: 19.2
click at [680, 166] on input "12400" at bounding box center [725, 163] width 102 height 18
drag, startPoint x: 693, startPoint y: 163, endPoint x: 701, endPoint y: 162, distance: 8.1
click at [694, 163] on input "12400" at bounding box center [725, 163] width 102 height 18
type input "1"
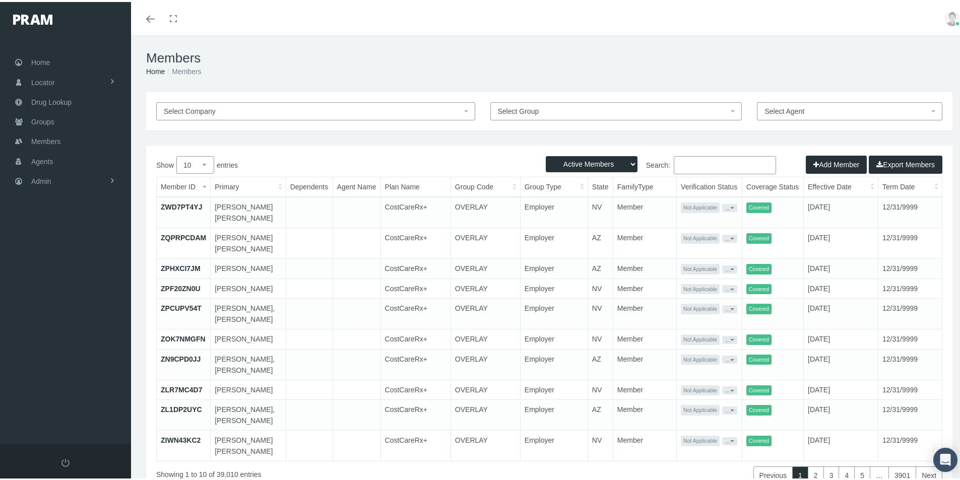
paste input "684428746"
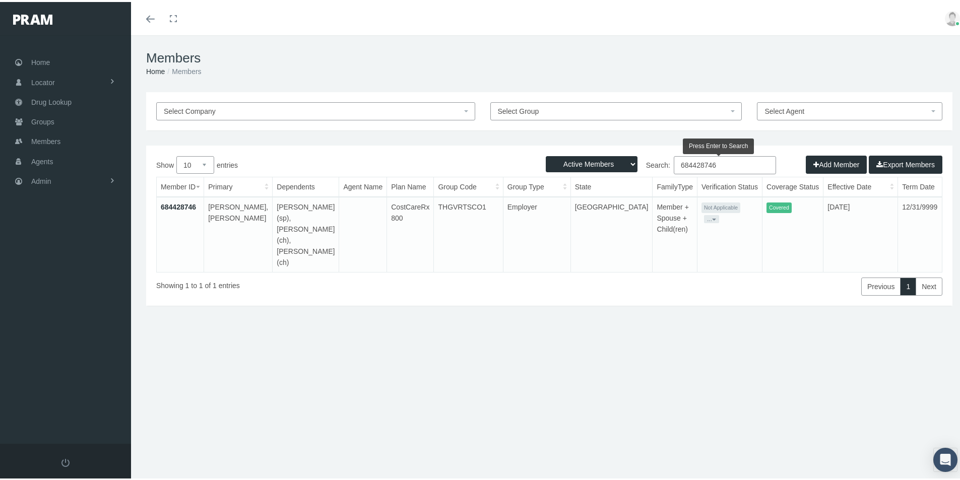
type input "684428746"
click at [176, 202] on link "684428746" at bounding box center [178, 205] width 35 height 8
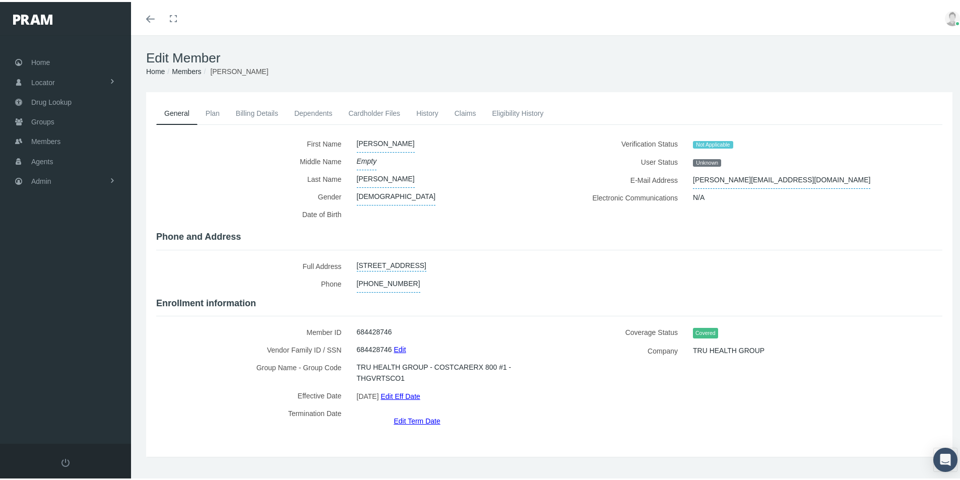
click at [314, 111] on link "Dependents" at bounding box center [313, 111] width 54 height 22
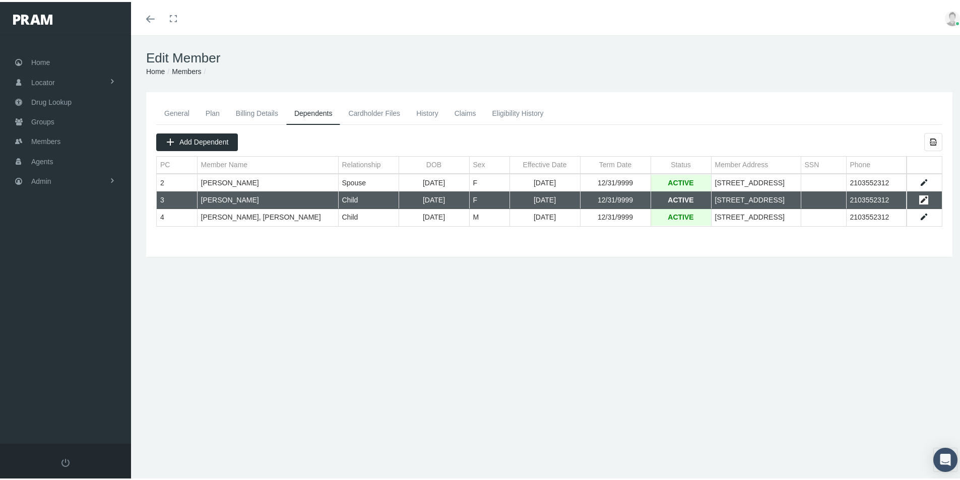
click at [919, 197] on link "Data grid" at bounding box center [923, 197] width 9 height 9
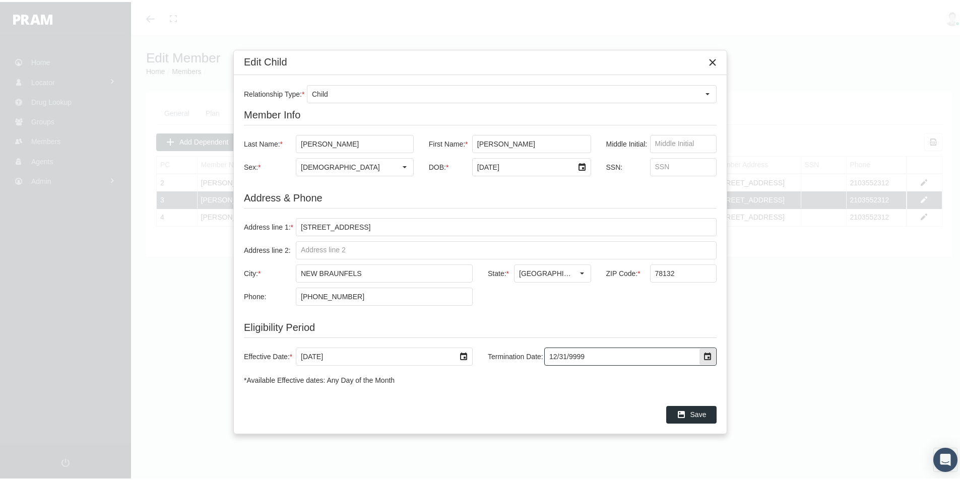
drag, startPoint x: 588, startPoint y: 357, endPoint x: 517, endPoint y: 363, distance: 71.3
click at [517, 363] on div "Termination Date: 12/31/9999" at bounding box center [598, 355] width 236 height 18
type input "8/31/2025"
click at [695, 411] on span "Save" at bounding box center [698, 413] width 16 height 8
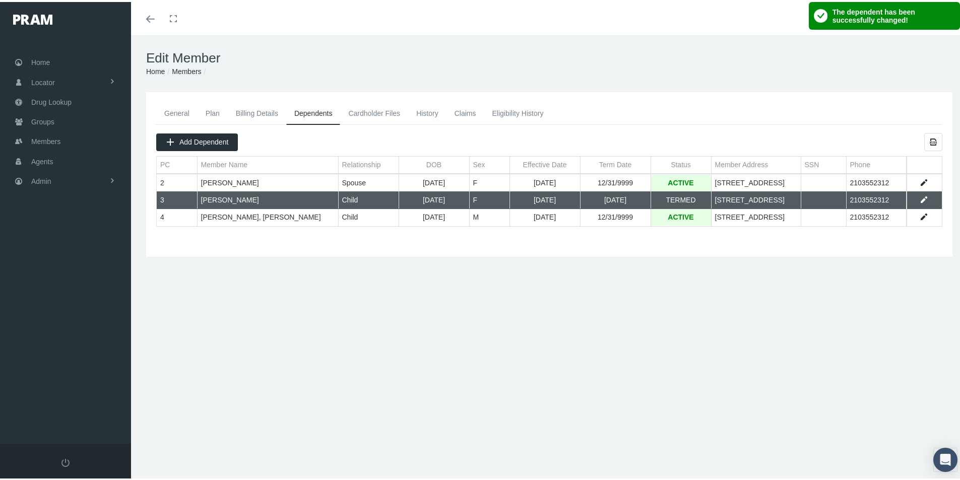
click at [274, 257] on div "General Plan Billing Details Dependents Cardholder Files History 2" at bounding box center [549, 216] width 836 height 252
click at [601, 236] on div "General Plan Billing Details Dependents Cardholder Files History" at bounding box center [549, 172] width 811 height 145
click at [183, 68] on link "Members" at bounding box center [186, 69] width 29 height 8
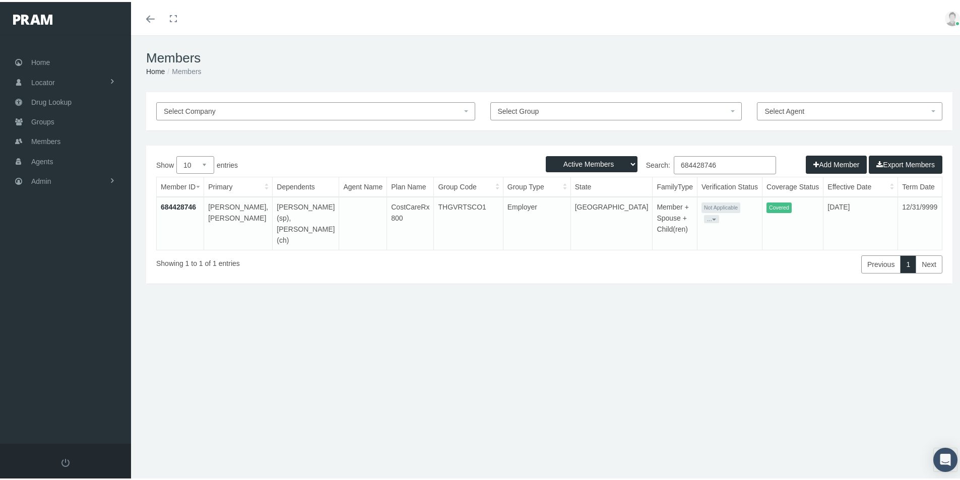
drag, startPoint x: 715, startPoint y: 162, endPoint x: 670, endPoint y: 167, distance: 45.6
click at [674, 167] on input "684428746" at bounding box center [725, 163] width 102 height 18
paste input "041257857"
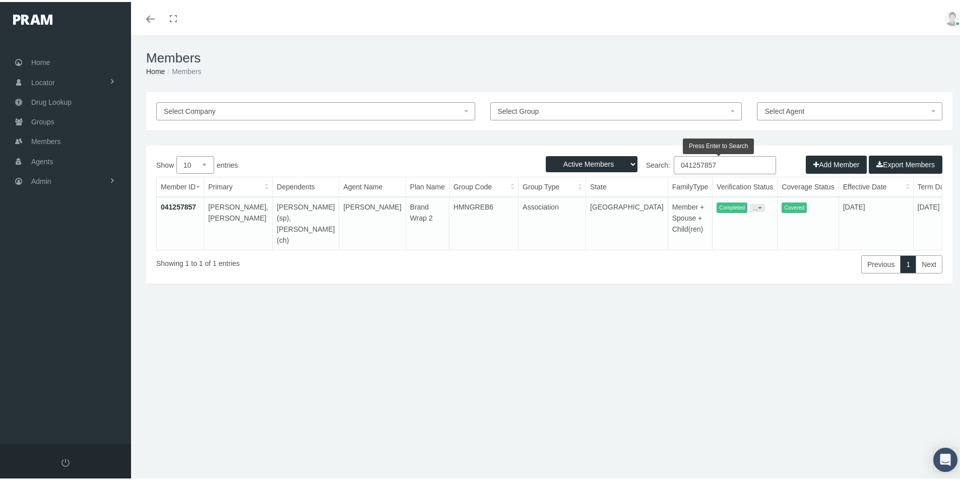
type input "041257857"
click at [178, 204] on link "041257857" at bounding box center [178, 205] width 35 height 8
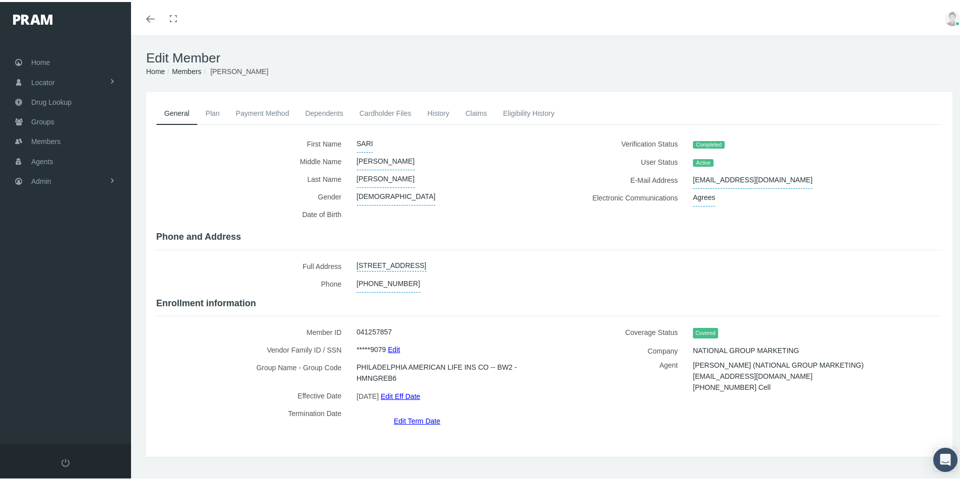
click at [214, 112] on link "Plan" at bounding box center [212, 111] width 30 height 22
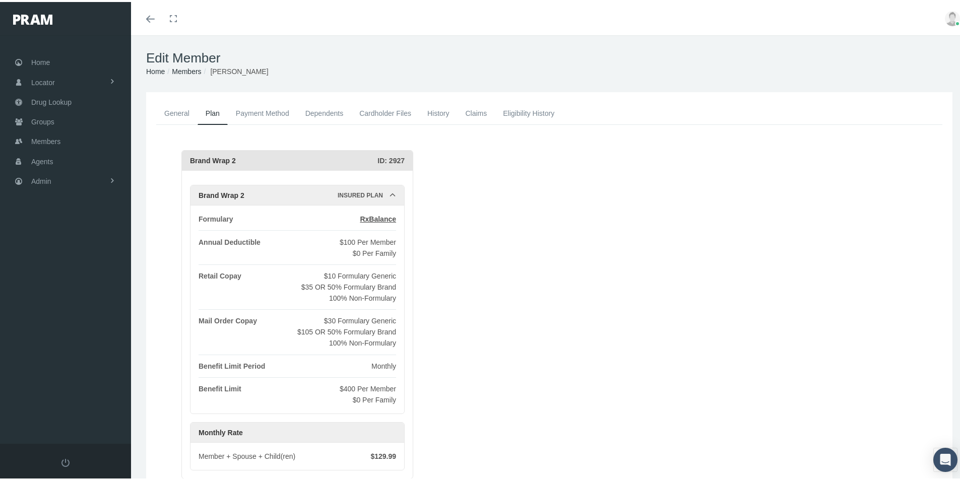
click at [327, 111] on link "Dependents" at bounding box center [324, 111] width 54 height 22
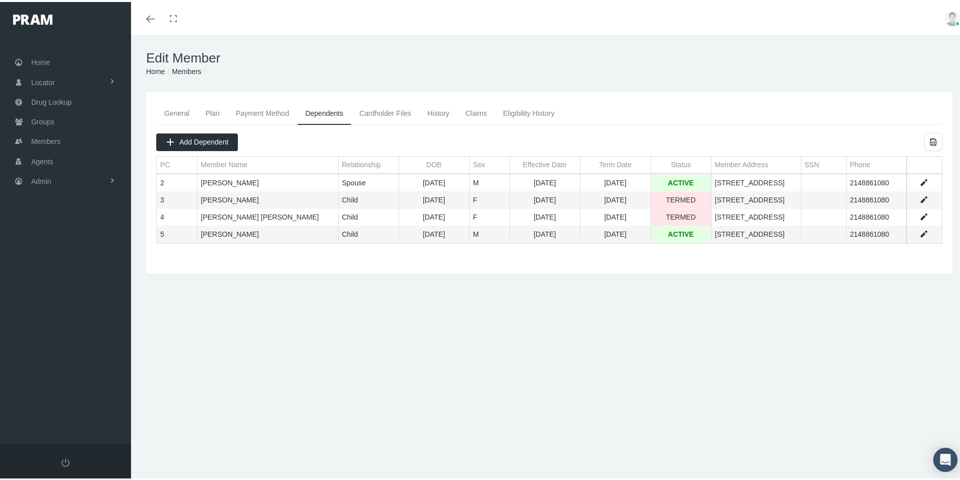
click at [919, 232] on link "Data grid" at bounding box center [923, 232] width 9 height 9
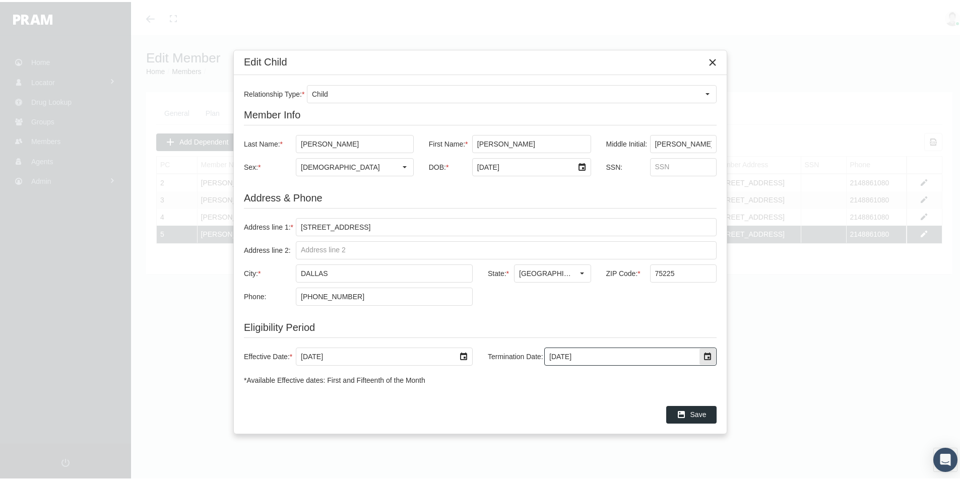
drag, startPoint x: 589, startPoint y: 356, endPoint x: 521, endPoint y: 366, distance: 68.8
click at [521, 364] on div "Termination Date: [DATE]" at bounding box center [598, 355] width 236 height 18
type input "[DATE]"
click at [696, 413] on span "Save" at bounding box center [698, 413] width 16 height 8
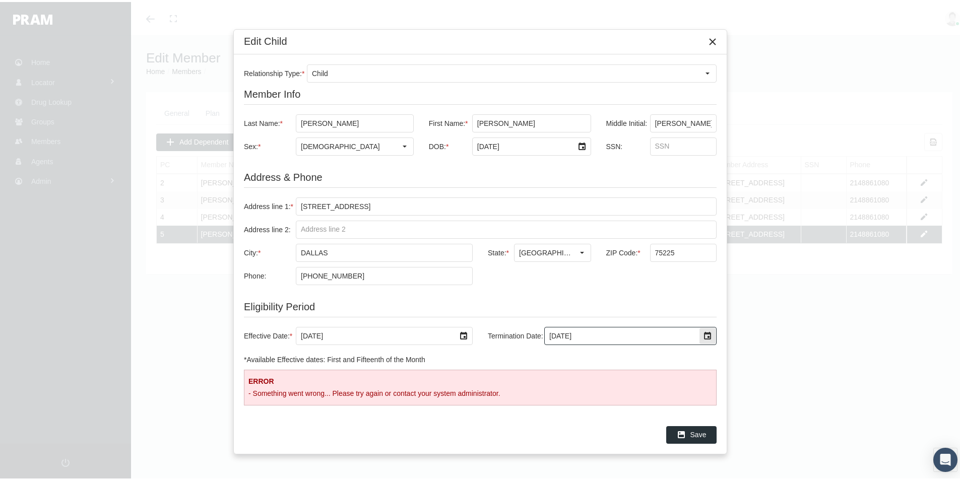
drag, startPoint x: 583, startPoint y: 334, endPoint x: 518, endPoint y: 341, distance: 64.8
click at [518, 341] on div "Termination Date: [DATE]" at bounding box center [598, 334] width 236 height 18
type input "[DATE]"
click at [692, 433] on span "Save" at bounding box center [698, 433] width 16 height 8
drag, startPoint x: 581, startPoint y: 335, endPoint x: 534, endPoint y: 347, distance: 49.4
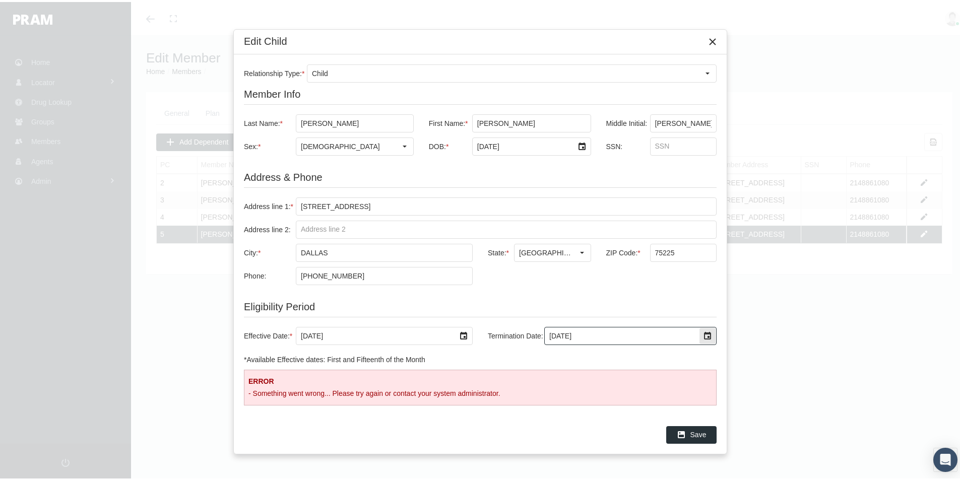
click at [533, 335] on div "Termination Date: [DATE]" at bounding box center [598, 334] width 236 height 18
type input "[DATE]"
click at [696, 434] on span "Save" at bounding box center [698, 433] width 16 height 8
click at [785, 401] on div "Edit Child Relationship Type: * Child Member Info Last Name: * [PERSON_NAME] Fi…" at bounding box center [480, 240] width 960 height 480
click at [714, 37] on icon "Close" at bounding box center [712, 39] width 9 height 9
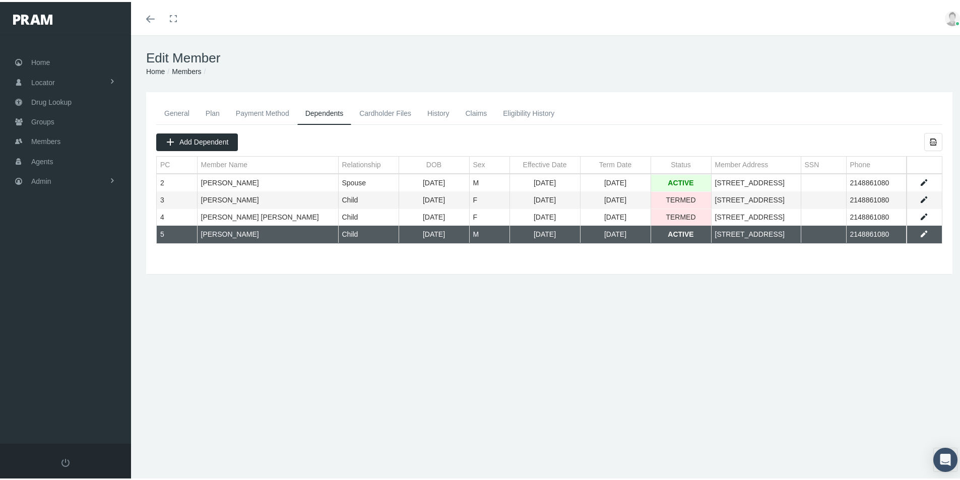
click at [327, 388] on div "Edit Member Home Groups Members General Plan Payment Method Dependents Cardhold…" at bounding box center [549, 262] width 836 height 458
